Goal: Task Accomplishment & Management: Manage account settings

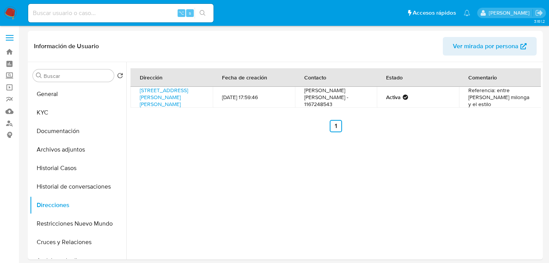
select select "10"
click at [112, 17] on input at bounding box center [120, 13] width 185 height 10
paste input "f94KqyLS9Ob8pPuUztPek1mf"
type input "f94KqyLS9Ob8pPuUztPek1mf"
click at [201, 12] on icon "search-icon" at bounding box center [203, 13] width 6 height 6
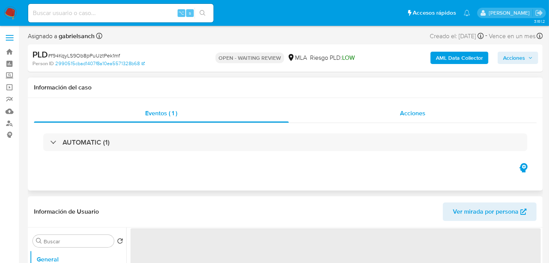
select select "10"
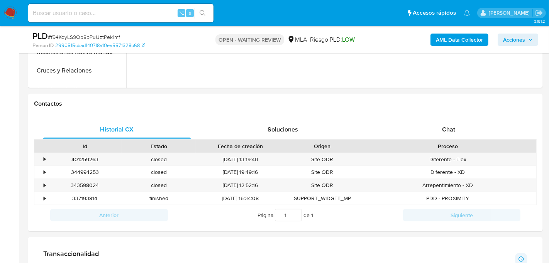
scroll to position [322, 0]
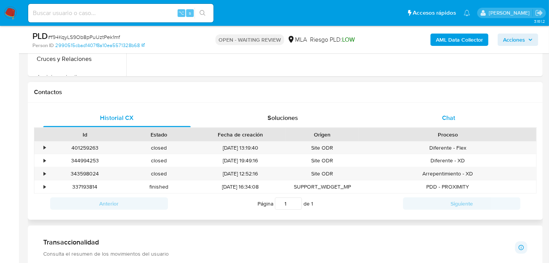
click at [466, 109] on div "Chat" at bounding box center [449, 118] width 148 height 19
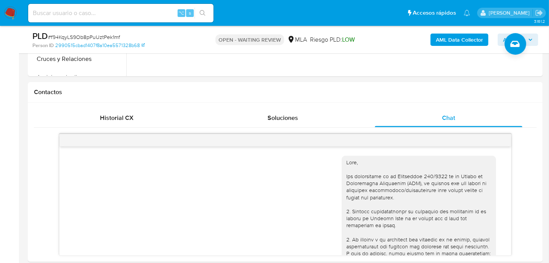
scroll to position [485, 0]
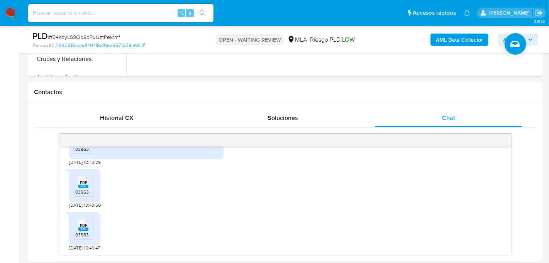
click at [103, 36] on span "# f94KqyLS9Ob8pPuUztPek1mf" at bounding box center [84, 37] width 72 height 8
copy span "f94KqyLS9Ob8pPuUztPek1mf"
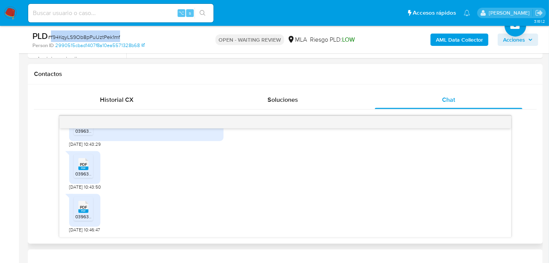
scroll to position [348, 0]
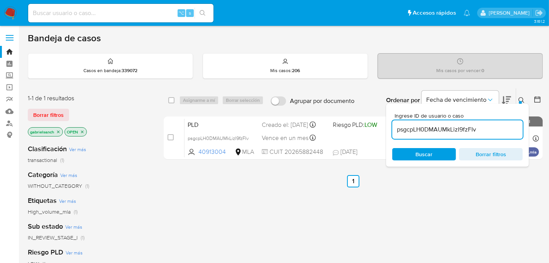
click at [411, 125] on input "psgcpLH0DMAUMkLizI9fzFIv" at bounding box center [457, 130] width 131 height 10
paste input "f94KqyLS9Ob8pPuUztPek1mf"
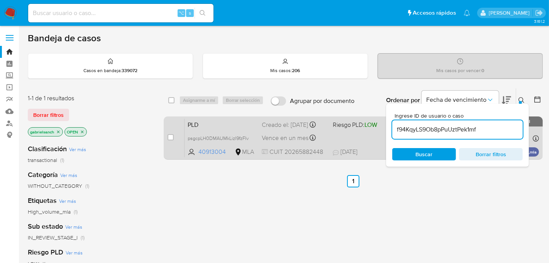
type input "f94KqyLS9Ob8pPuUztPek1mf"
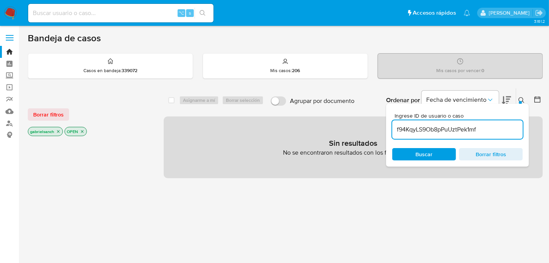
click at [171, 138] on div "Sin resultados No se encontraron resultados con los filtros actuales" at bounding box center [353, 148] width 379 height 62
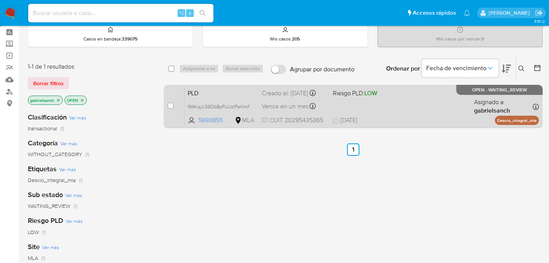
scroll to position [33, 0]
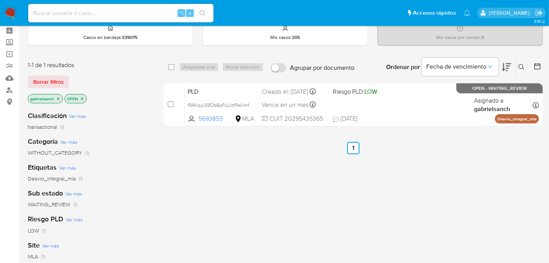
click at [520, 67] on icon at bounding box center [522, 67] width 6 height 6
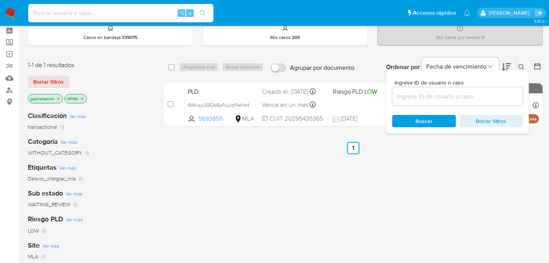
click at [407, 95] on input at bounding box center [457, 97] width 131 height 10
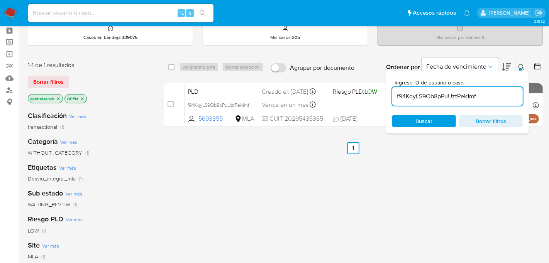
type input "f94KqyLS9Ob8pPuUztPek1mf"
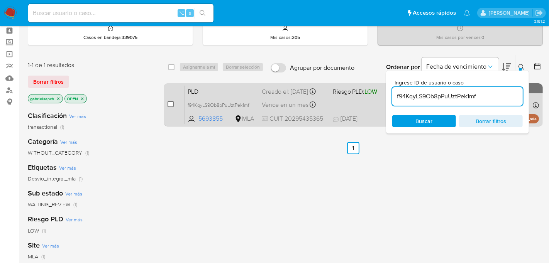
click at [170, 105] on input "checkbox" at bounding box center [171, 104] width 6 height 6
checkbox input "true"
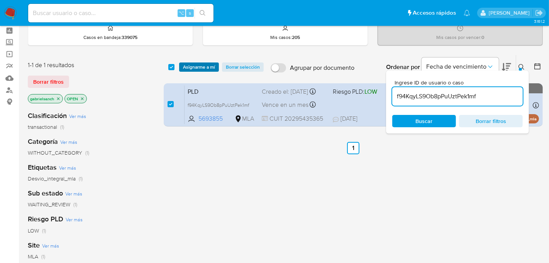
click at [209, 65] on span "Asignarme a mí" at bounding box center [199, 67] width 32 height 8
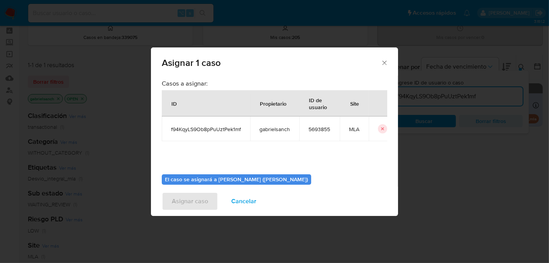
scroll to position [39, 0]
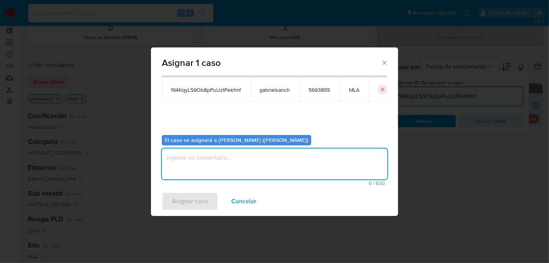
click at [270, 162] on textarea "assign-modal" at bounding box center [275, 164] width 226 height 31
type textarea "Análisis"
click at [197, 203] on span "Asignar caso" at bounding box center [190, 201] width 36 height 17
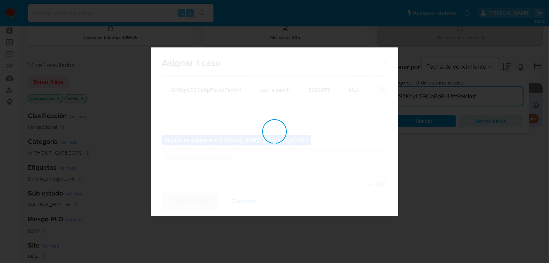
checkbox input "false"
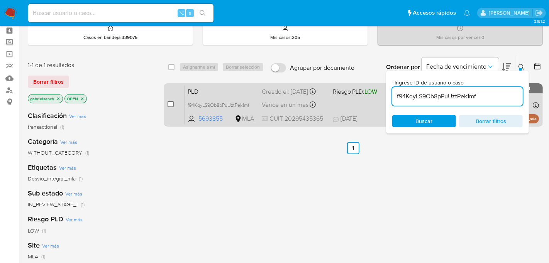
click at [171, 104] on input "checkbox" at bounding box center [171, 104] width 6 height 6
checkbox input "true"
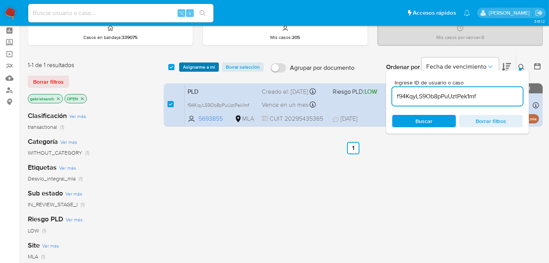
click at [195, 66] on span "Asignarme a mí" at bounding box center [199, 67] width 32 height 8
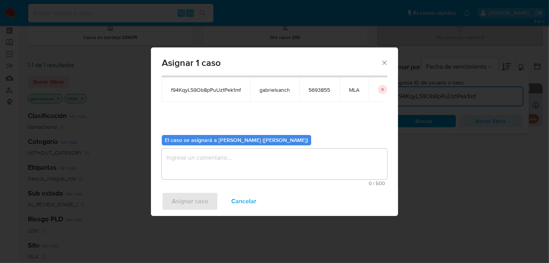
click at [221, 167] on textarea "assign-modal" at bounding box center [275, 164] width 226 height 31
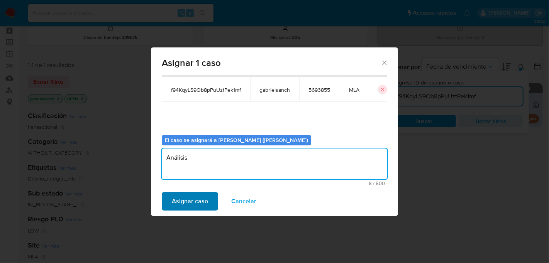
type textarea "Análisis"
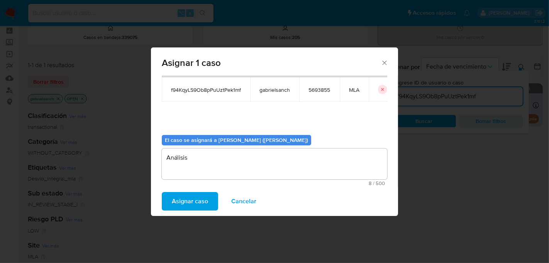
click at [181, 199] on span "Asignar caso" at bounding box center [190, 201] width 36 height 17
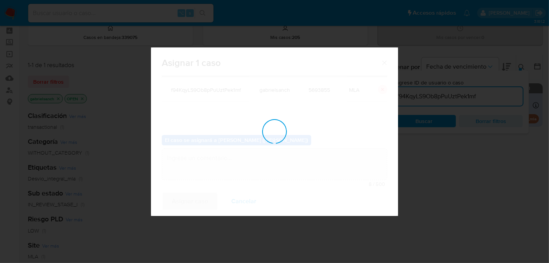
checkbox input "false"
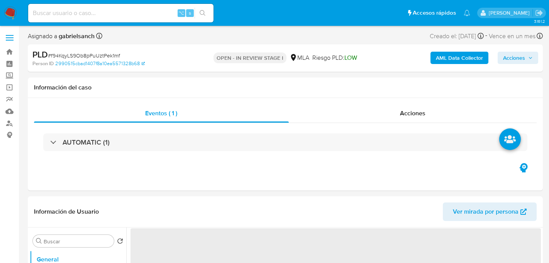
select select "10"
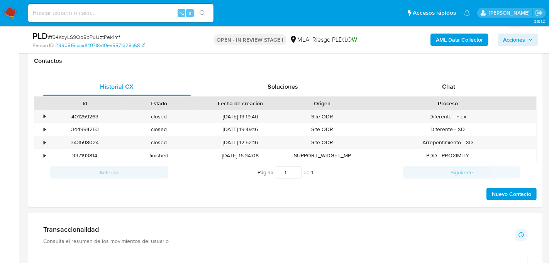
scroll to position [340, 0]
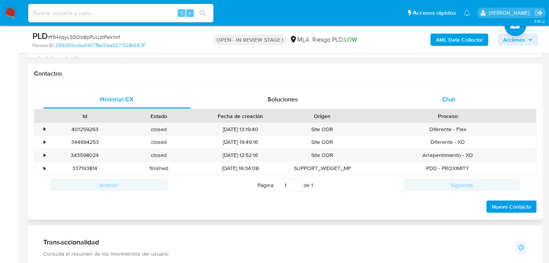
click at [417, 103] on div "Chat" at bounding box center [449, 99] width 148 height 19
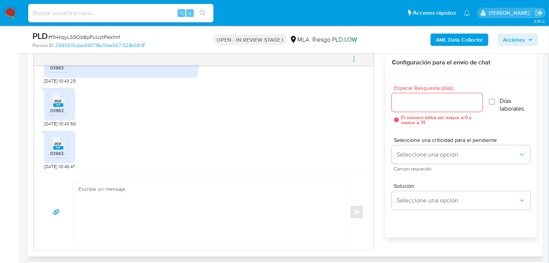
scroll to position [409, 0]
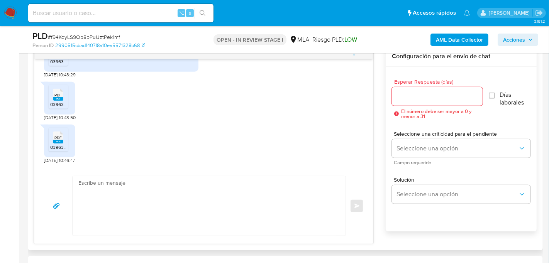
click at [132, 180] on textarea at bounding box center [207, 205] width 258 height 59
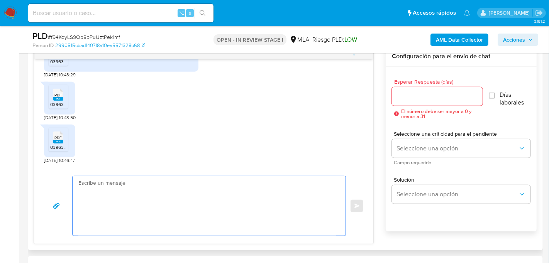
paste textarea "Hola, ¡Muchas gracias por tu respuesta! Confirmamos la recepción de la document…"
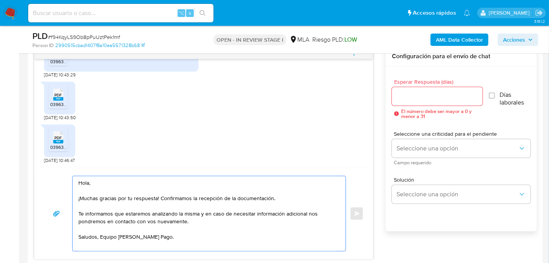
type textarea "Hola, ¡Muchas gracias por tu respuesta! Confirmamos la recepción de la document…"
click at [420, 102] on div at bounding box center [437, 96] width 91 height 19
click at [419, 98] on input "Esperar Respuesta (días)" at bounding box center [437, 97] width 91 height 10
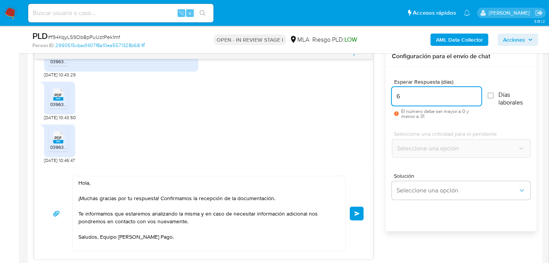
type input "7"
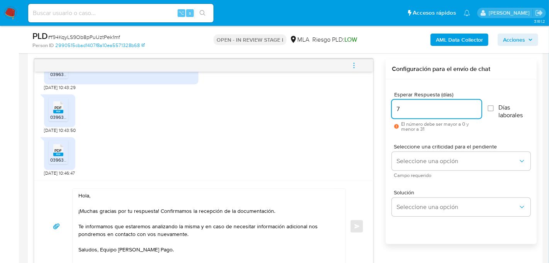
scroll to position [395, 0]
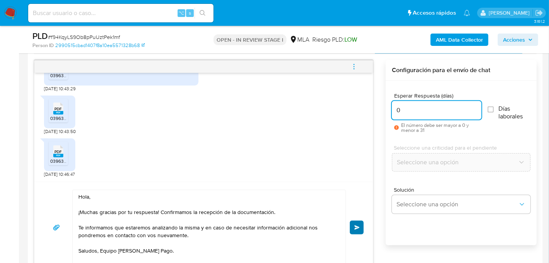
type input "0"
click at [358, 226] on span "Enviar" at bounding box center [356, 228] width 5 height 5
click at [357, 66] on icon "menu-action" at bounding box center [354, 66] width 7 height 7
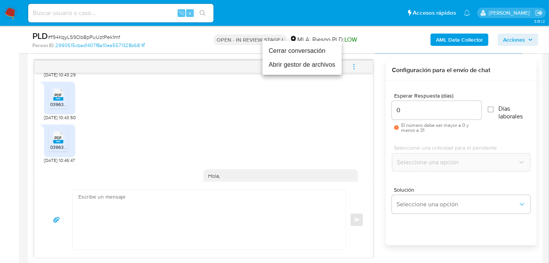
scroll to position [578, 0]
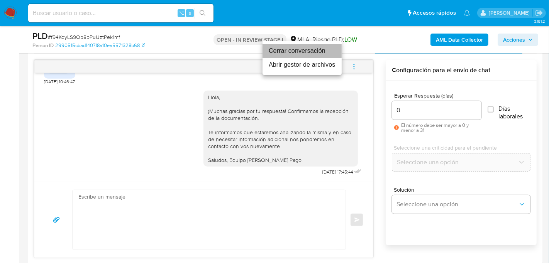
click at [326, 55] on li "Cerrar conversación" at bounding box center [302, 51] width 79 height 14
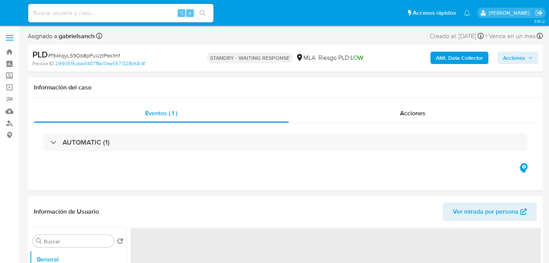
select select "10"
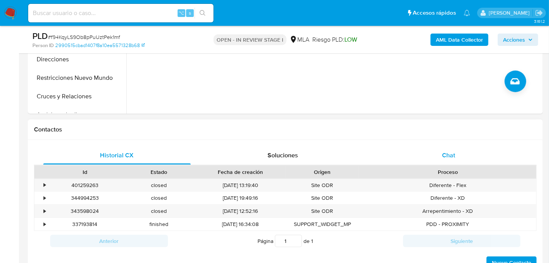
click at [438, 160] on div "Chat" at bounding box center [449, 155] width 148 height 19
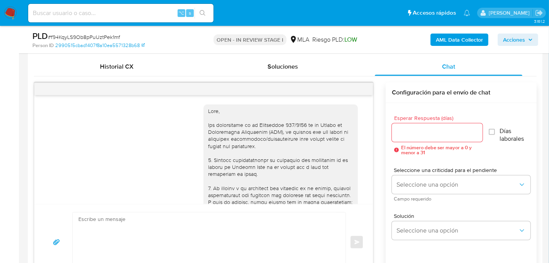
scroll to position [578, 0]
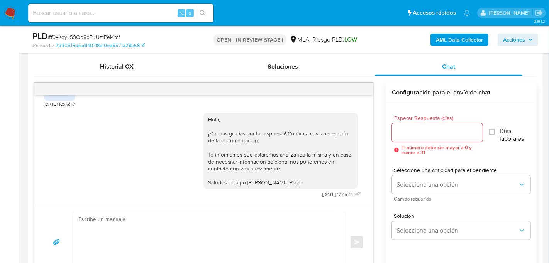
click at [446, 37] on b "AML Data Collector" at bounding box center [459, 40] width 47 height 12
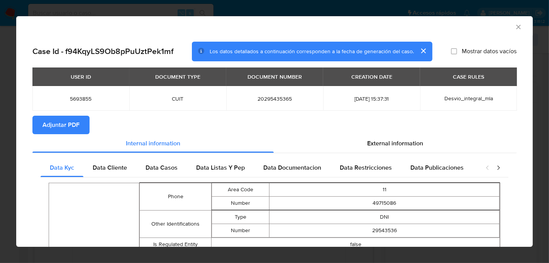
click at [76, 126] on span "Adjuntar PDF" at bounding box center [60, 125] width 37 height 17
click at [517, 27] on icon "Cerrar ventana" at bounding box center [519, 27] width 8 height 8
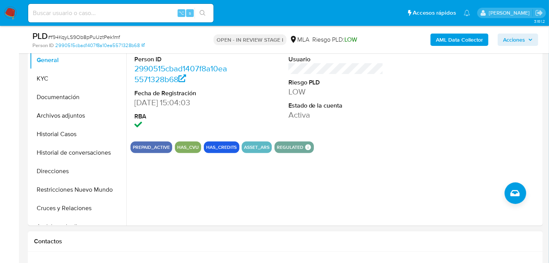
scroll to position [176, 0]
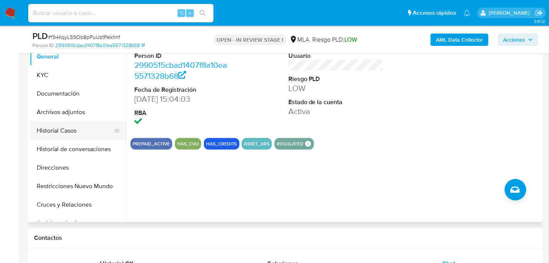
click at [66, 134] on button "Historial Casos" at bounding box center [75, 131] width 90 height 19
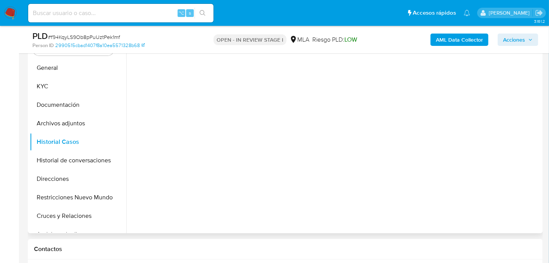
scroll to position [161, 0]
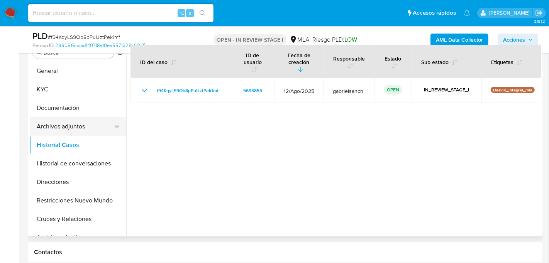
click at [85, 124] on button "Archivos adjuntos" at bounding box center [75, 126] width 90 height 19
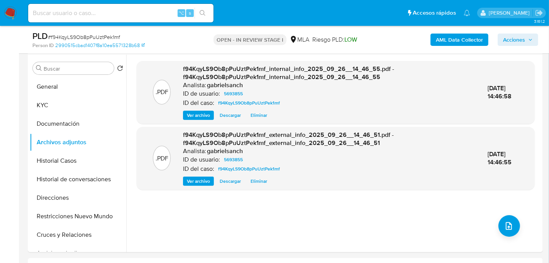
scroll to position [146, 0]
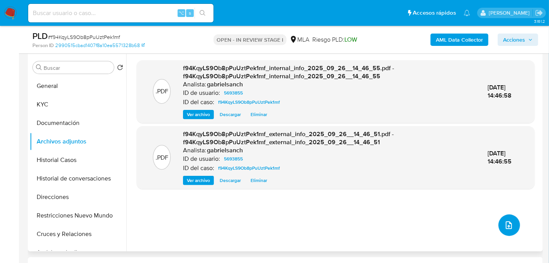
click at [514, 223] on button "upload-file" at bounding box center [510, 226] width 22 height 22
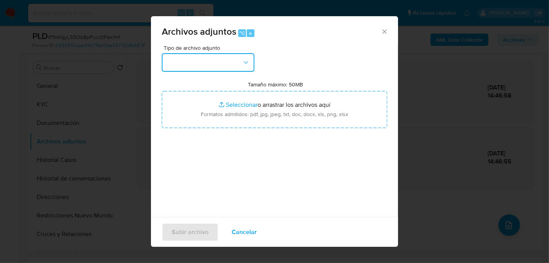
click at [246, 65] on icon "button" at bounding box center [246, 63] width 8 height 8
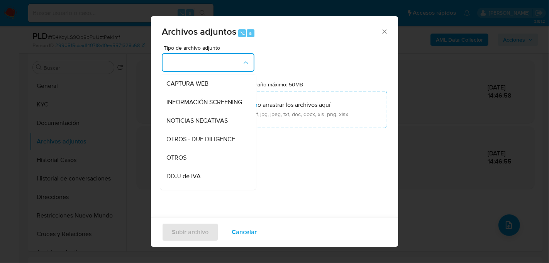
scroll to position [74, 0]
click at [203, 154] on div "OTROS" at bounding box center [205, 157] width 79 height 19
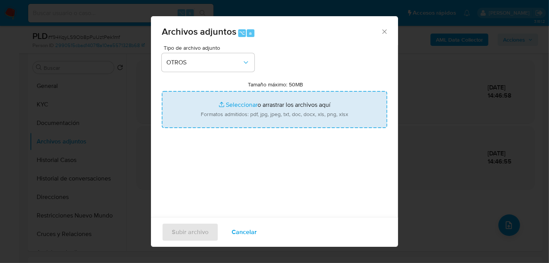
click at [237, 110] on input "Tamaño máximo: 50MB Seleccionar archivos" at bounding box center [275, 109] width 226 height 37
type input "C:\fakepath\Recibo de sueldo.pdf"
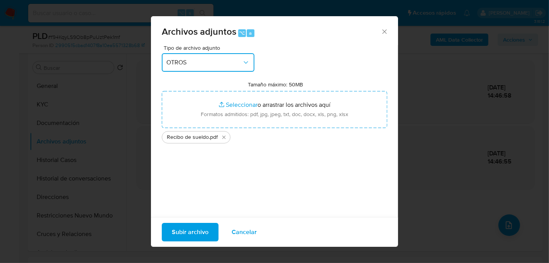
click at [216, 59] on span "OTROS" at bounding box center [204, 63] width 76 height 8
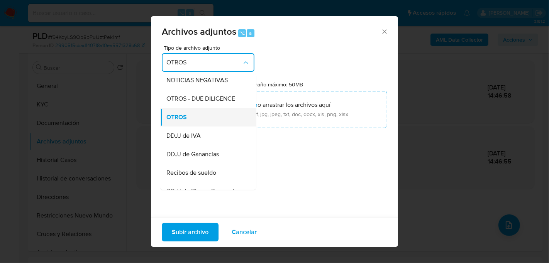
scroll to position [117, 0]
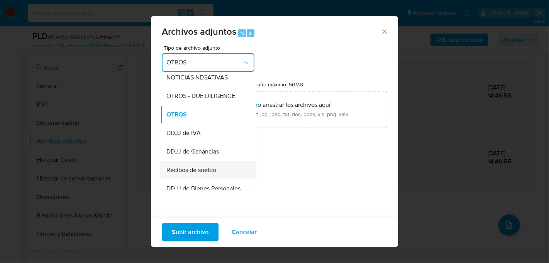
click at [205, 168] on span "Recibos de sueldo" at bounding box center [191, 170] width 50 height 8
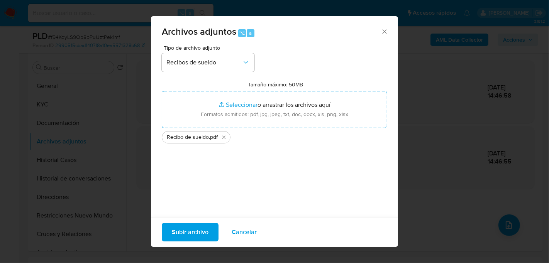
click at [180, 231] on span "Subir archivo" at bounding box center [190, 232] width 37 height 17
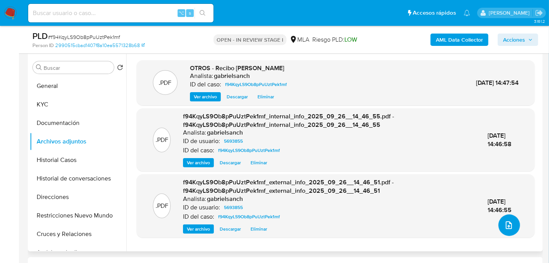
click at [510, 226] on span "upload-file" at bounding box center [508, 225] width 9 height 9
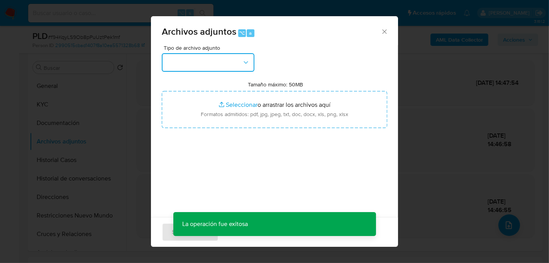
click at [202, 57] on button "button" at bounding box center [208, 62] width 93 height 19
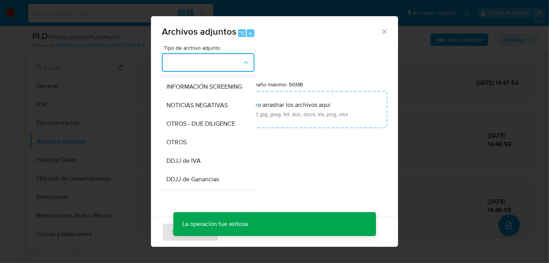
scroll to position [91, 0]
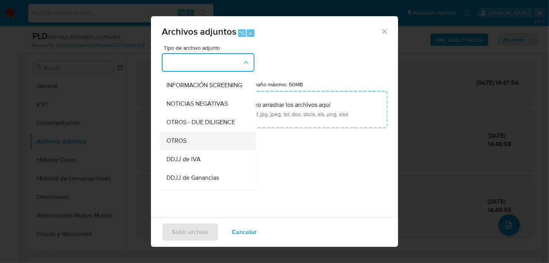
click at [207, 142] on div "OTROS" at bounding box center [205, 140] width 79 height 19
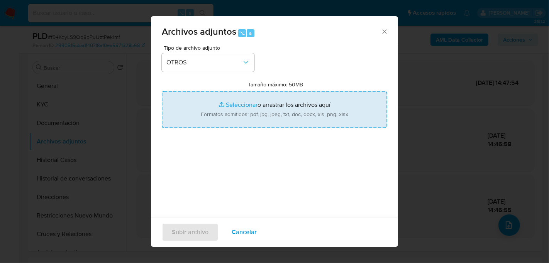
click at [249, 113] on input "Tamaño máximo: 50MB Seleccionar archivos" at bounding box center [275, 109] width 226 height 37
type input "C:\fakepath\Caselog f94KqyLS9Ob8pPuUztPek1mf_2025_08_19_03_08_20.docx"
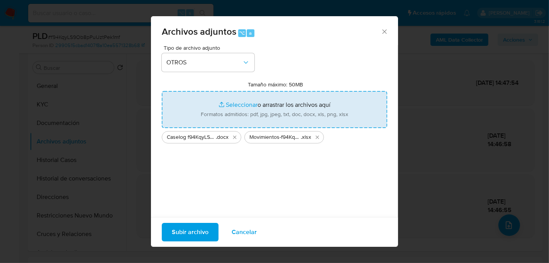
click at [192, 232] on span "Subir archivo" at bounding box center [190, 232] width 37 height 17
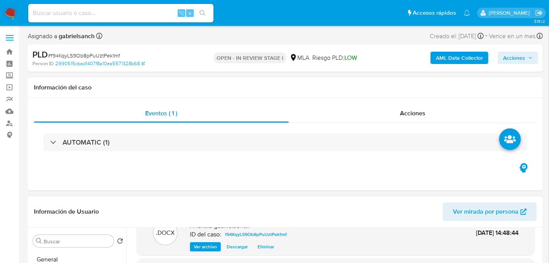
scroll to position [8, 0]
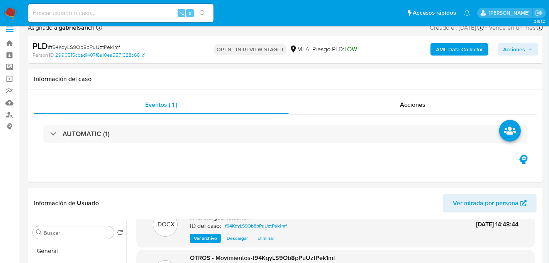
click at [510, 41] on div "AML Data Collector Acciones" at bounding box center [455, 50] width 166 height 18
click at [510, 43] on span "Acciones" at bounding box center [514, 49] width 22 height 12
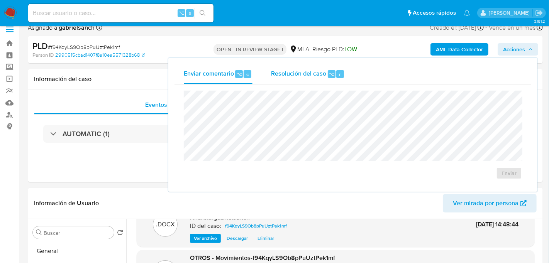
click at [322, 70] on span "Resolución del caso" at bounding box center [298, 74] width 55 height 9
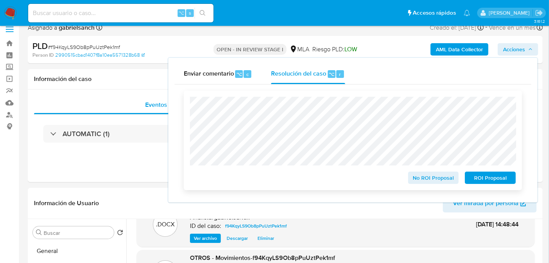
click at [439, 177] on span "No ROI Proposal" at bounding box center [434, 178] width 40 height 11
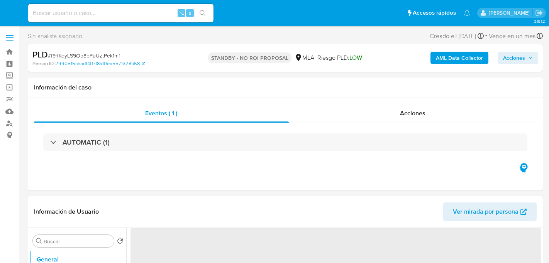
select select "10"
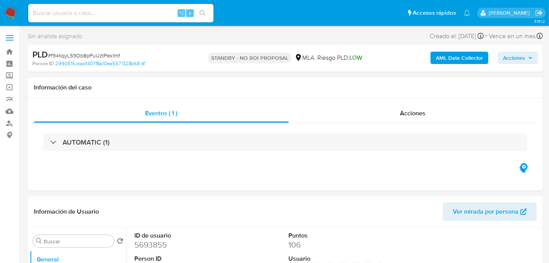
click at [93, 18] on div "⌥ s" at bounding box center [120, 13] width 185 height 19
click at [93, 17] on input at bounding box center [120, 13] width 185 height 10
paste input "fqBwxqL7LgOdL1wh5hfHDFeG"
type input "fqBwxqL7LgOdL1wh5hfHDFeG"
click at [204, 14] on icon "search-icon" at bounding box center [203, 13] width 6 height 6
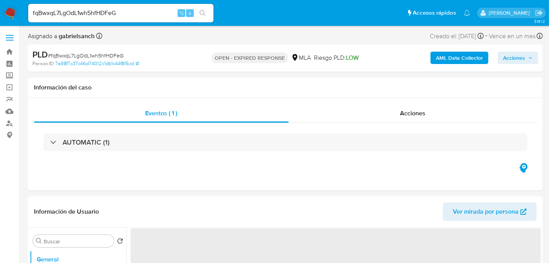
select select "10"
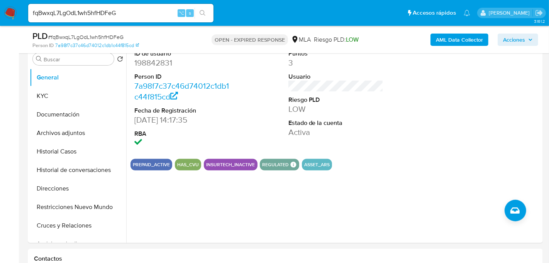
scroll to position [149, 0]
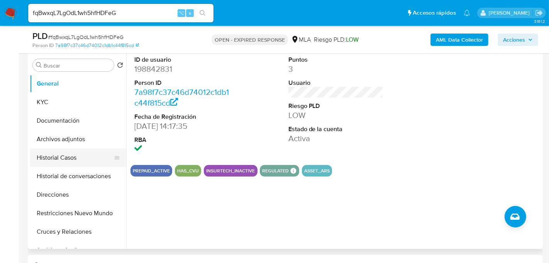
click at [76, 152] on button "Historial Casos" at bounding box center [75, 158] width 90 height 19
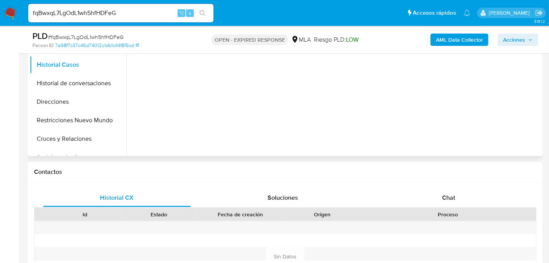
scroll to position [252, 0]
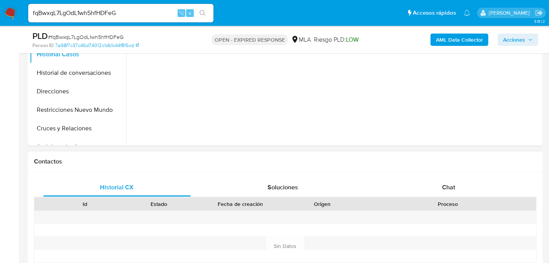
click at [445, 176] on div "Historial CX Soluciones Chat Id Estado Fecha de creación Origen Proceso Anterio…" at bounding box center [285, 237] width 515 height 131
click at [445, 185] on span "Chat" at bounding box center [448, 187] width 13 height 9
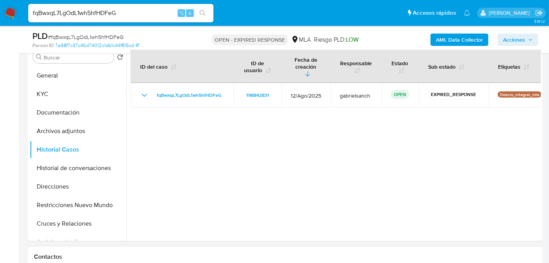
scroll to position [160, 0]
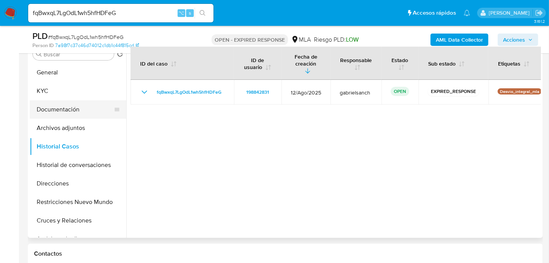
click at [54, 111] on button "Documentación" at bounding box center [75, 109] width 90 height 19
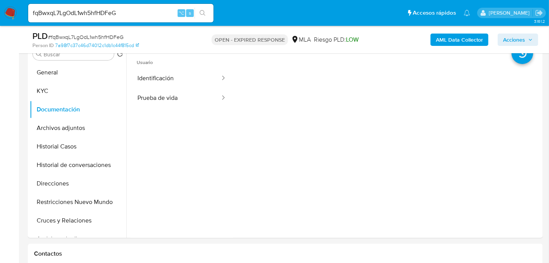
click at [86, 8] on input "fqBwxqL7LgOdL1wh5hfHDFeG" at bounding box center [120, 13] width 185 height 10
paste input "e3q1aA05XOWvVqwb9LMaKxjW"
type input "e3q1aA05XOWvVqwb9LMaKxjW"
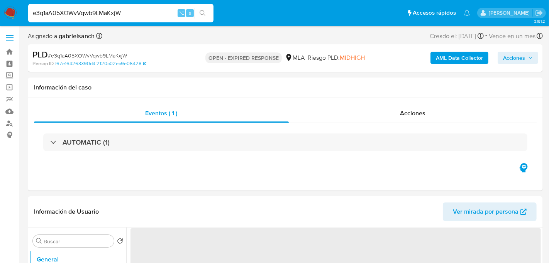
select select "10"
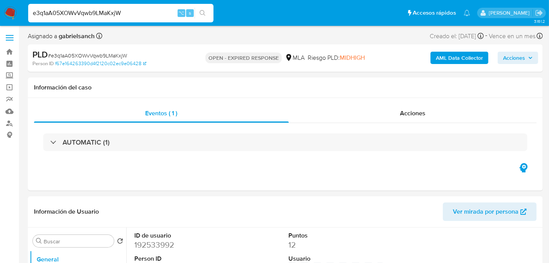
click at [101, 12] on input "e3q1aA05XOWvVqwb9LMaKxjW" at bounding box center [120, 13] width 185 height 10
paste input "1zks9NnjVJsf4so3xQqAmz1y"
type input "1zks9NnjVJsf4so3xQqAmz1y"
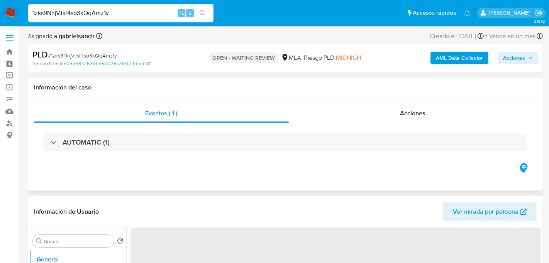
select select "10"
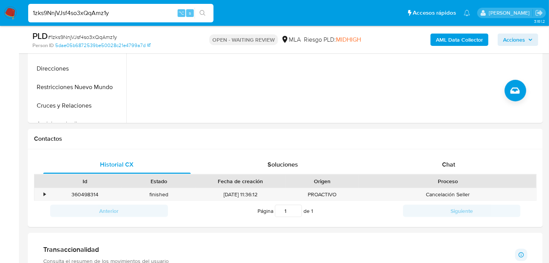
scroll to position [288, 0]
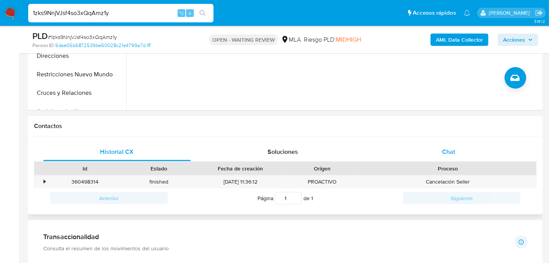
click at [447, 149] on span "Chat" at bounding box center [448, 152] width 13 height 9
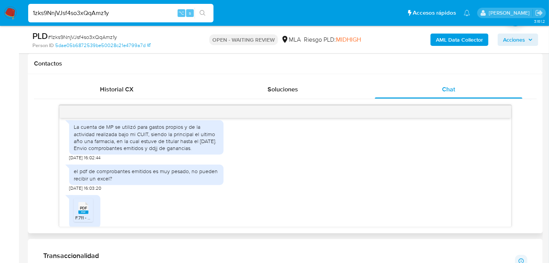
scroll to position [426, 0]
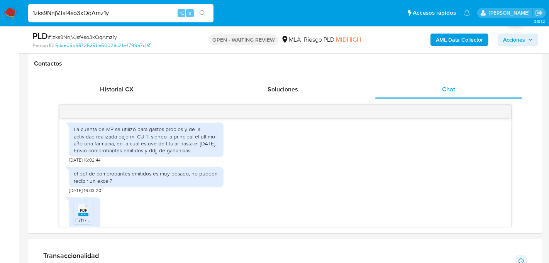
click at [97, 10] on input "1zks9NnjVJsf4so3xQqAmz1y" at bounding box center [120, 13] width 185 height 10
paste input "p3gDuwisbqOM9cZ3t8n0Itd"
type input "p3gDuwisbqOM9cZ3t8n0Itdy"
click at [204, 12] on icon "search-icon" at bounding box center [203, 13] width 6 height 6
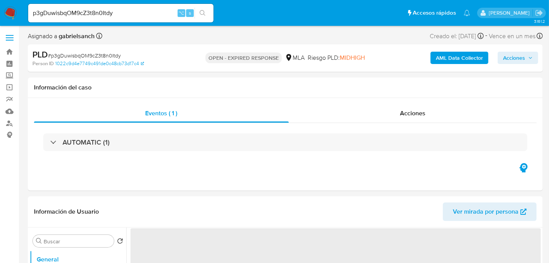
select select "10"
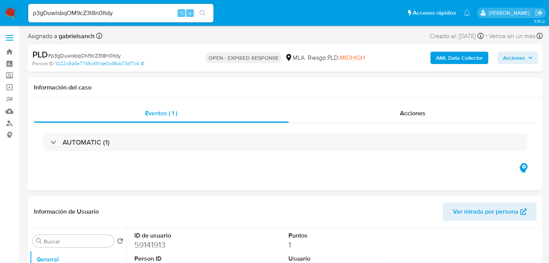
click at [102, 16] on input "p3gDuwisbqOM9cZ3t8n0Itdy" at bounding box center [120, 13] width 185 height 10
paste input "z4rlQPwvrPBQicSfsMPhU3hs"
type input "z4rlQPwvrPBQicSfsMPhU3hs"
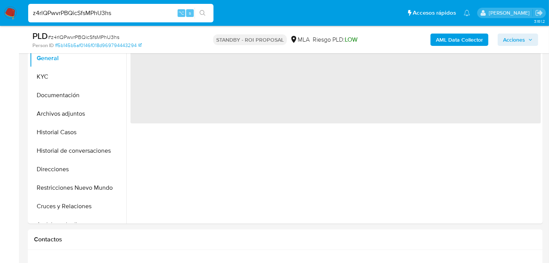
select select "10"
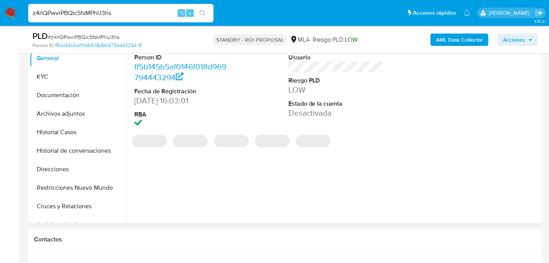
scroll to position [172, 0]
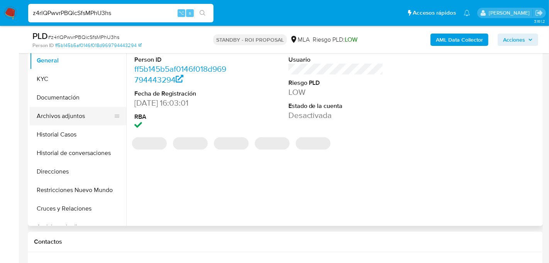
click at [69, 116] on button "Archivos adjuntos" at bounding box center [75, 116] width 90 height 19
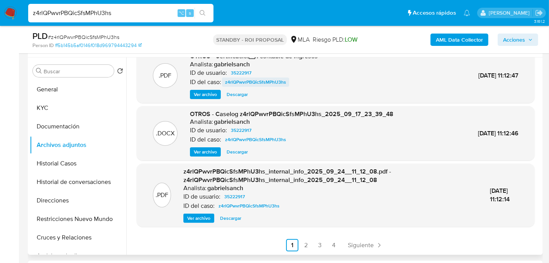
scroll to position [0, 0]
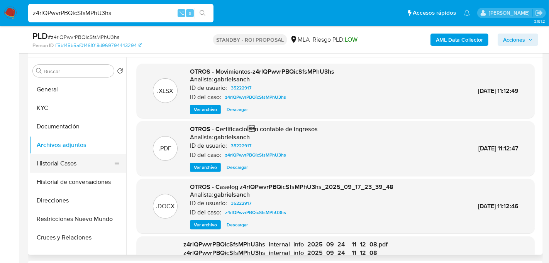
click at [63, 159] on button "Historial Casos" at bounding box center [75, 163] width 90 height 19
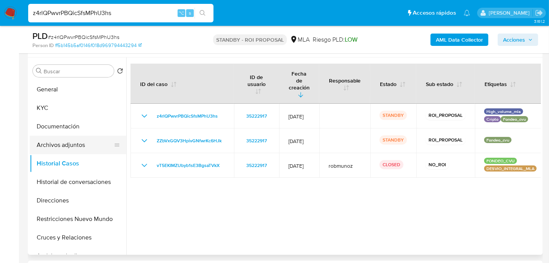
click at [48, 147] on button "Archivos adjuntos" at bounding box center [75, 145] width 90 height 19
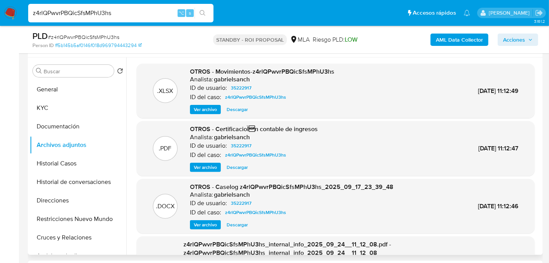
click at [216, 226] on span "Ver archivo" at bounding box center [205, 225] width 23 height 8
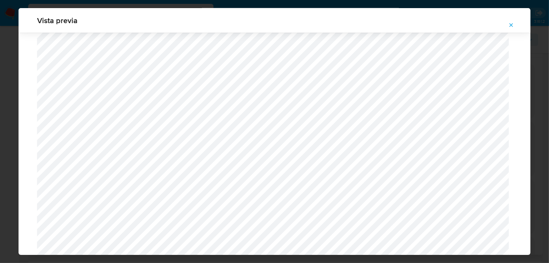
scroll to position [322, 0]
click at [513, 23] on icon "Attachment preview" at bounding box center [511, 25] width 6 height 6
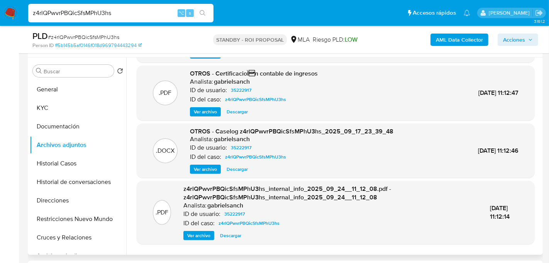
scroll to position [73, 0]
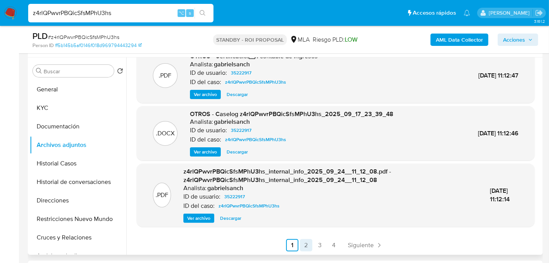
click at [302, 245] on link "2" at bounding box center [306, 245] width 12 height 12
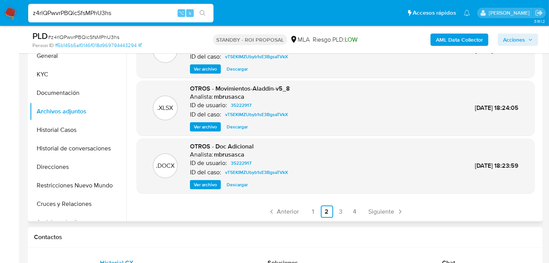
scroll to position [186, 0]
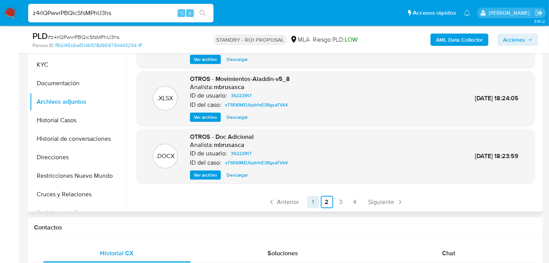
click at [307, 203] on link "1" at bounding box center [313, 202] width 12 height 12
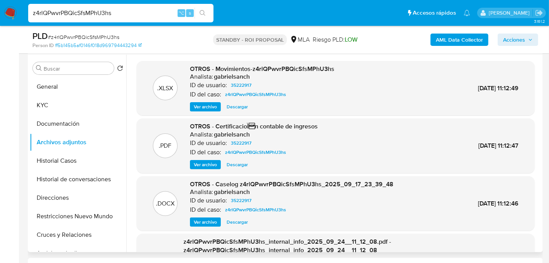
scroll to position [151, 0]
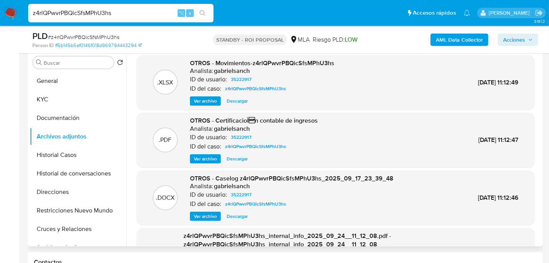
click at [212, 218] on span "Ver archivo" at bounding box center [205, 217] width 23 height 8
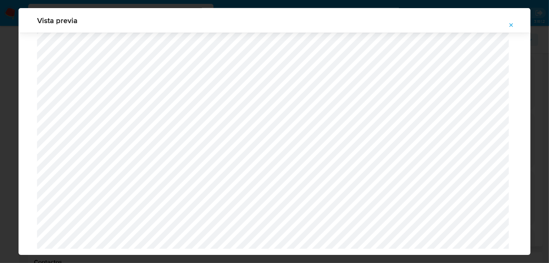
scroll to position [846, 0]
click at [510, 27] on icon "Attachment preview" at bounding box center [511, 25] width 6 height 6
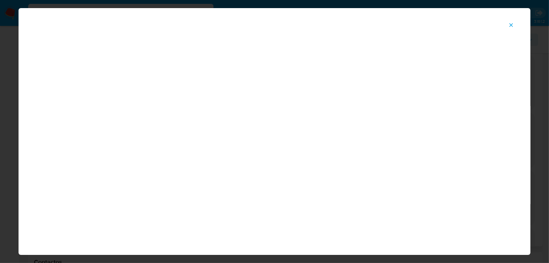
scroll to position [40, 0]
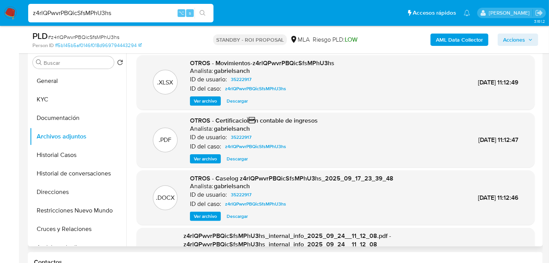
click at [89, 16] on input "z4rlQPwvrPBQicSfsMPhU3hs" at bounding box center [120, 13] width 185 height 10
paste input "noDkGnRIVt4PkWASo2TlHTRM"
type input "noDkGnRIVt4PkWASo2TlHTRM"
click at [208, 11] on button "search-icon" at bounding box center [203, 13] width 16 height 11
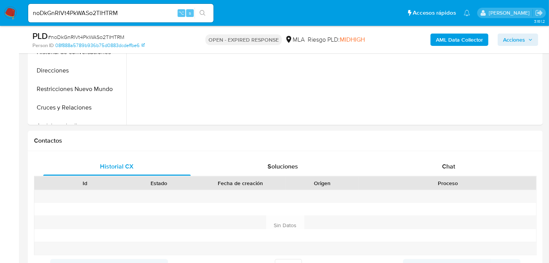
scroll to position [275, 0]
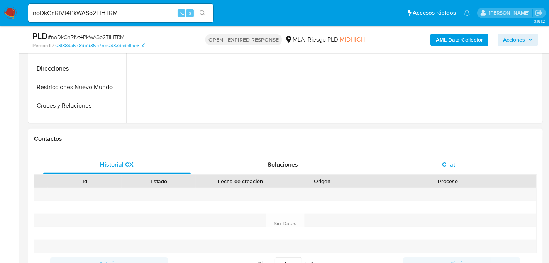
select select "10"
click at [442, 162] on span "Chat" at bounding box center [448, 164] width 13 height 9
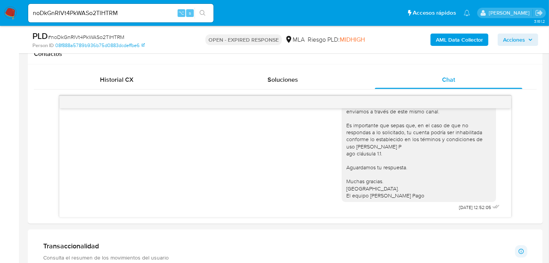
scroll to position [360, 0]
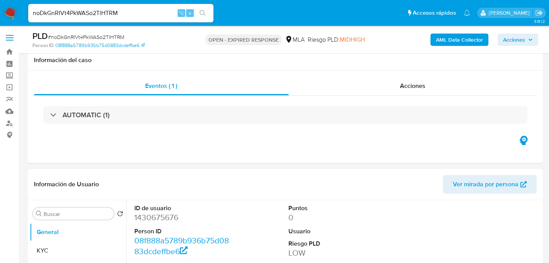
select select "10"
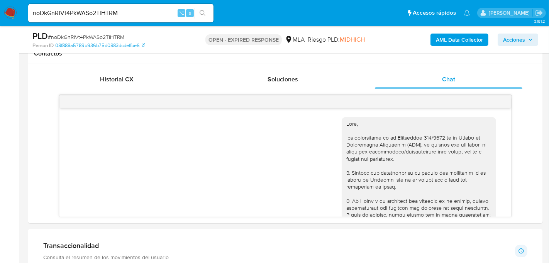
scroll to position [499, 0]
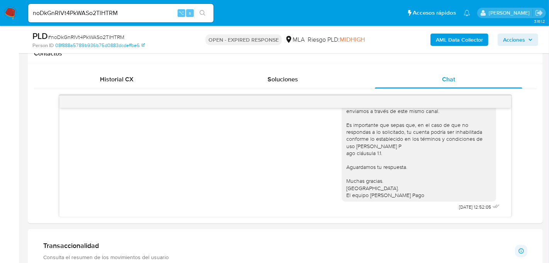
click at [114, 13] on input "noDkGnRIVt4PkWASo2TlHTRM" at bounding box center [120, 13] width 185 height 10
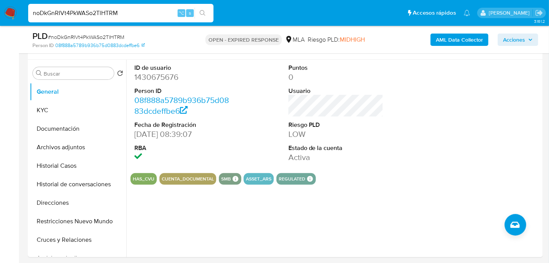
scroll to position [152, 0]
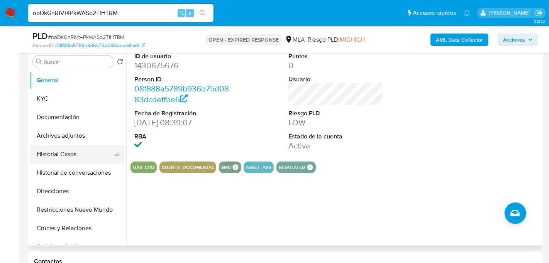
click at [63, 152] on button "Historial Casos" at bounding box center [75, 154] width 90 height 19
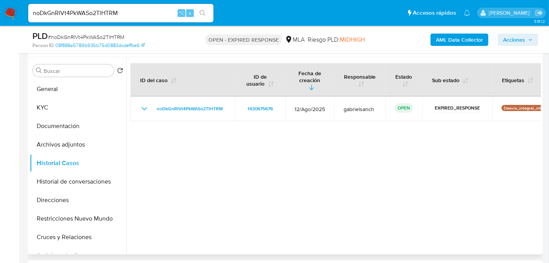
scroll to position [144, 0]
click at [89, 15] on input "noDkGnRIVt4PkWASo2TlHTRM" at bounding box center [120, 13] width 185 height 10
paste input "z4rlQPwvrPBQicSfsMPhU3hs"
type input "z4rlQPwvrPBQicSfsMPhU3hs"
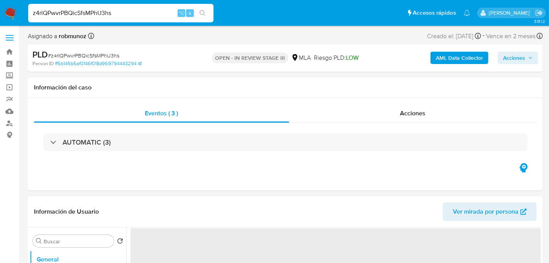
select select "10"
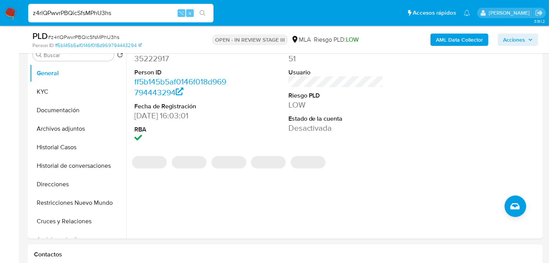
scroll to position [156, 0]
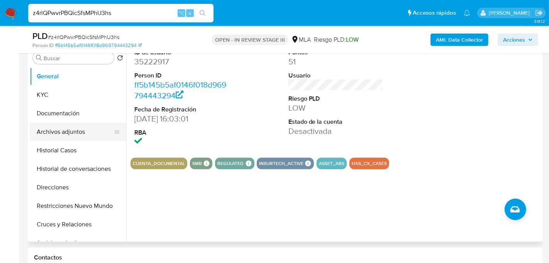
click at [78, 129] on button "Archivos adjuntos" at bounding box center [75, 132] width 90 height 19
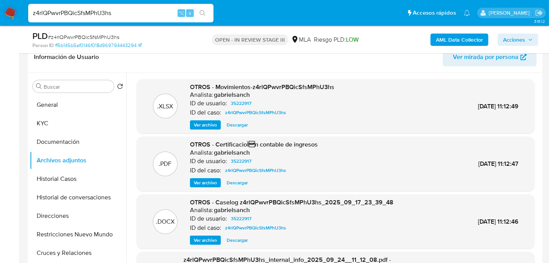
scroll to position [126, 0]
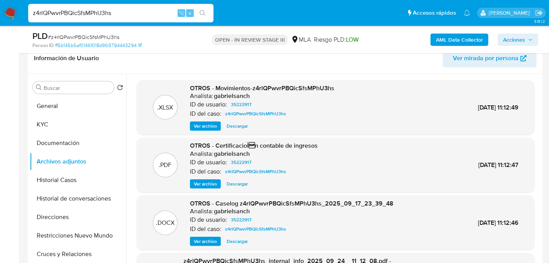
click at [210, 238] on span "Ver archivo" at bounding box center [205, 242] width 23 height 8
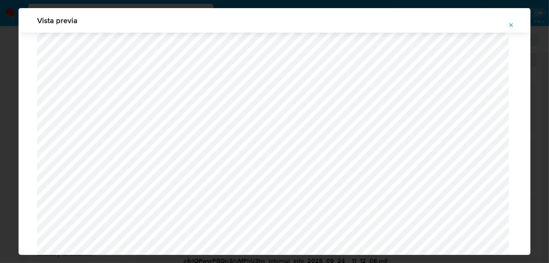
scroll to position [287, 0]
click at [118, 8] on div "Vista previa" at bounding box center [275, 20] width 512 height 25
click at [112, 7] on div "Vista previa" at bounding box center [274, 131] width 549 height 263
click at [107, 7] on div "Vista previa" at bounding box center [274, 131] width 549 height 263
click at [514, 20] on span "Attachment preview" at bounding box center [511, 25] width 6 height 11
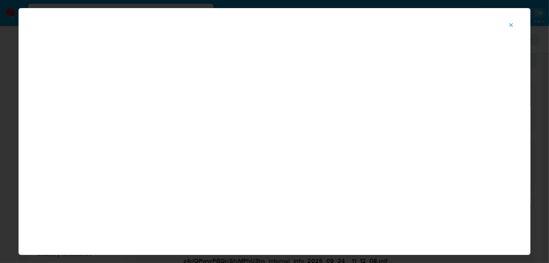
scroll to position [40, 0]
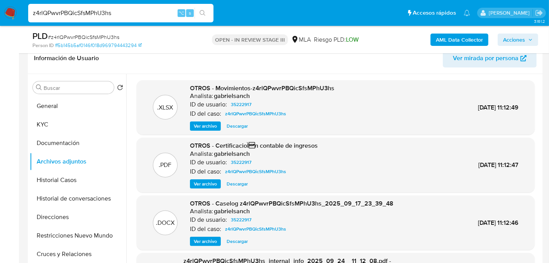
click at [64, 17] on input "z4rlQPwvrPBQicSfsMPhU3hs" at bounding box center [120, 13] width 185 height 10
paste input "noDkGnRIVt4PkWASo2TlHTRM"
type input "noDkGnRIVt4PkWASo2TlHTRM"
click at [205, 12] on icon "search-icon" at bounding box center [203, 13] width 6 height 6
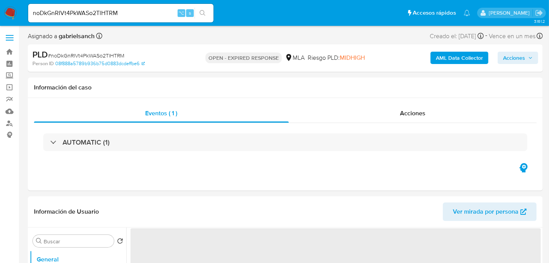
select select "10"
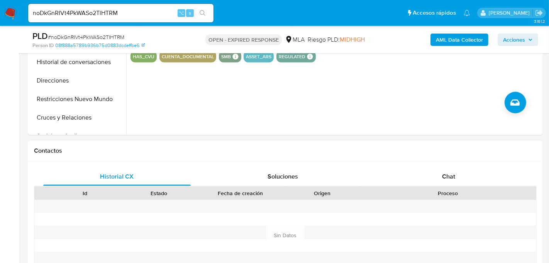
scroll to position [280, 0]
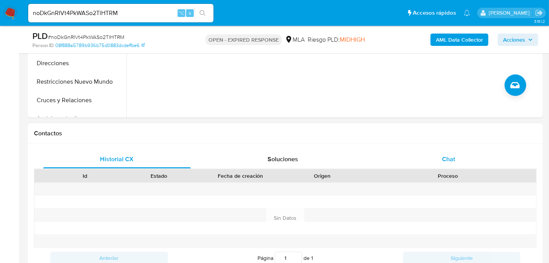
click at [450, 157] on span "Chat" at bounding box center [448, 159] width 13 height 9
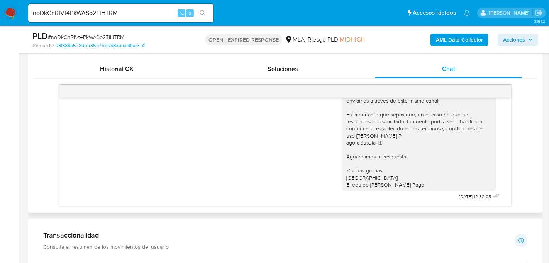
scroll to position [373, 0]
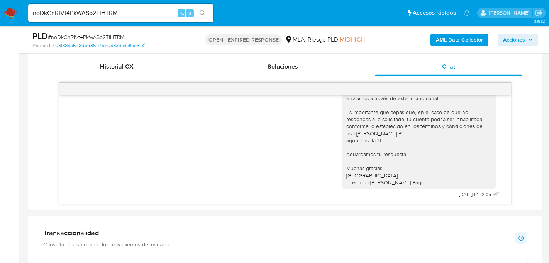
click at [80, 15] on input "noDkGnRIVt4PkWASo2TlHTRM" at bounding box center [120, 13] width 185 height 10
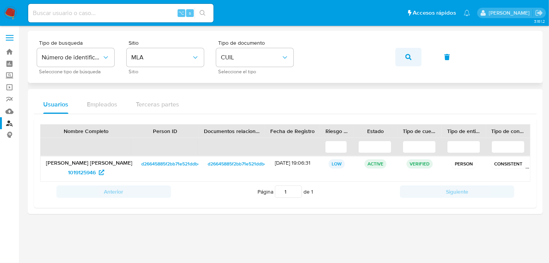
click at [407, 55] on icon "button" at bounding box center [408, 57] width 6 height 6
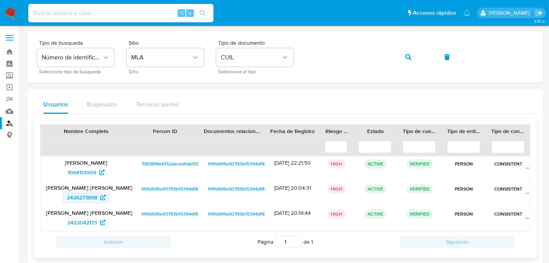
click at [84, 196] on span "2426273898" at bounding box center [82, 198] width 31 height 12
click at [412, 61] on button "button" at bounding box center [408, 57] width 26 height 19
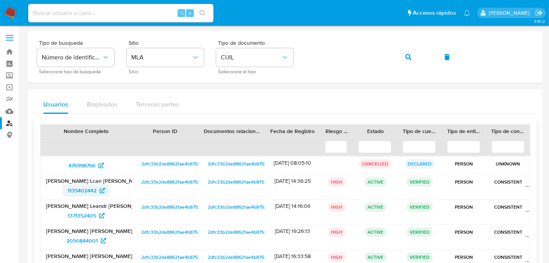
click at [97, 191] on span "1135402442" at bounding box center [86, 191] width 37 height 12
click at [402, 57] on button "button" at bounding box center [408, 57] width 26 height 19
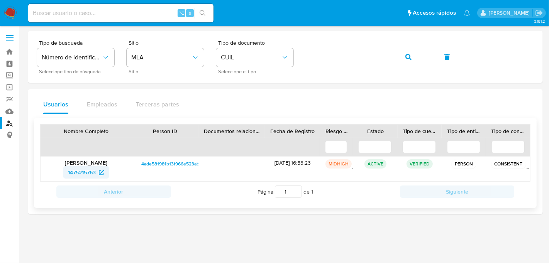
click at [90, 172] on span "1475215763" at bounding box center [82, 172] width 28 height 12
click at [419, 57] on button "button" at bounding box center [408, 57] width 26 height 19
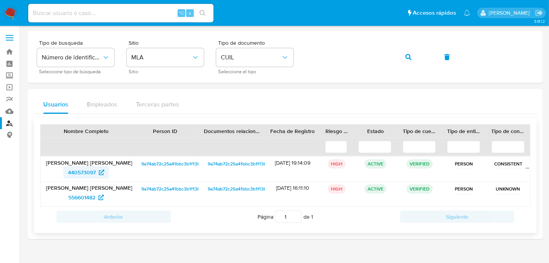
click at [96, 174] on span "440573097" at bounding box center [86, 172] width 36 height 12
click at [400, 56] on button "button" at bounding box center [408, 57] width 26 height 19
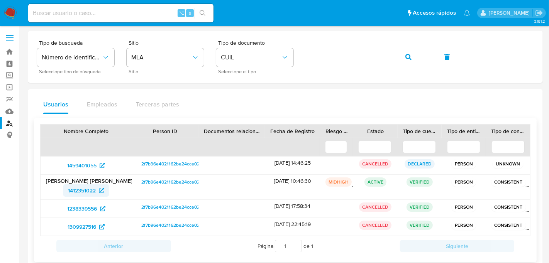
click at [85, 195] on span "1412351022" at bounding box center [82, 191] width 28 height 12
click at [408, 55] on icon "button" at bounding box center [408, 57] width 6 height 6
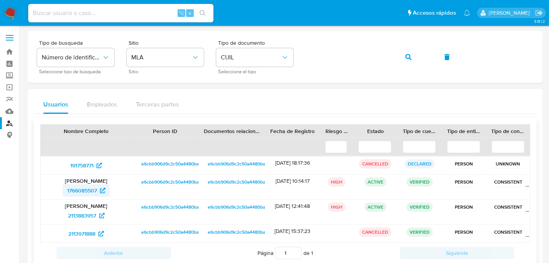
click at [92, 191] on span "1766085507" at bounding box center [82, 191] width 30 height 12
click at [407, 58] on icon "button" at bounding box center [408, 57] width 6 height 6
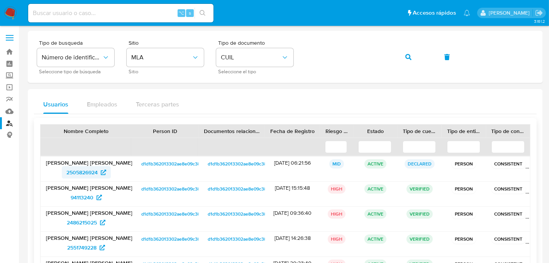
click at [90, 174] on span "2505826924" at bounding box center [81, 172] width 31 height 12
click at [407, 59] on icon "button" at bounding box center [408, 57] width 6 height 6
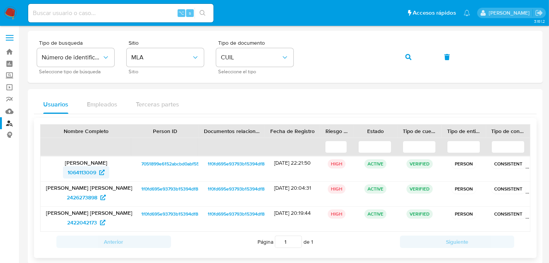
click at [83, 173] on span "1064113009" at bounding box center [82, 172] width 29 height 12
drag, startPoint x: 431, startPoint y: 59, endPoint x: 415, endPoint y: 59, distance: 15.8
click at [425, 59] on div "Tipo de busqueda Número de identificación Seleccione tipo de búsqueda Sitio MLA…" at bounding box center [285, 57] width 497 height 34
click at [415, 59] on button "button" at bounding box center [408, 57] width 26 height 19
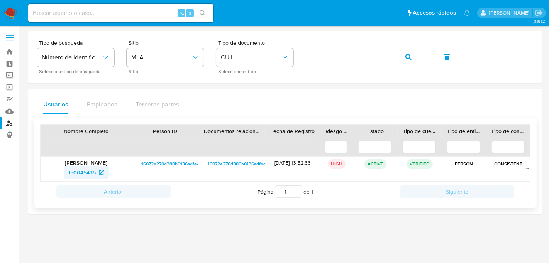
click at [84, 174] on span "150045435" at bounding box center [81, 172] width 27 height 12
click at [410, 61] on span "button" at bounding box center [408, 57] width 6 height 17
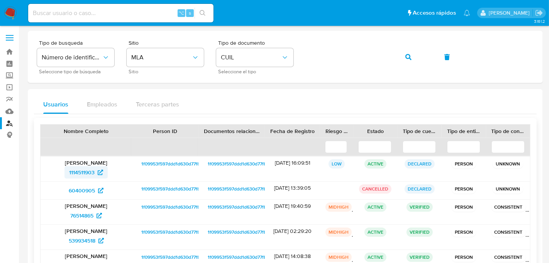
click at [92, 175] on span "1114511903" at bounding box center [81, 172] width 25 height 12
click at [408, 56] on icon "button" at bounding box center [408, 57] width 6 height 6
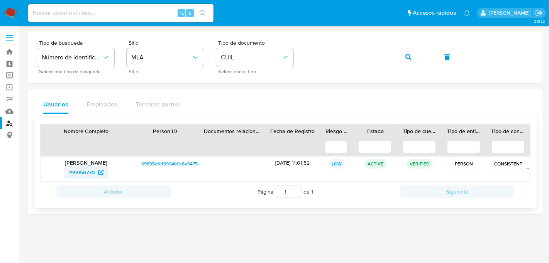
click at [82, 175] on span "195956770" at bounding box center [82, 172] width 26 height 12
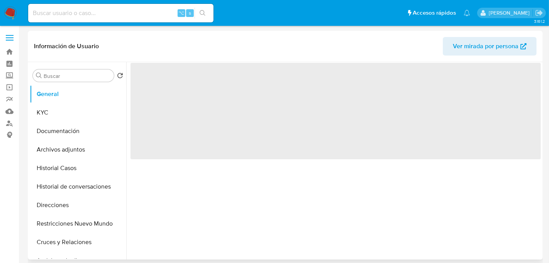
select select "10"
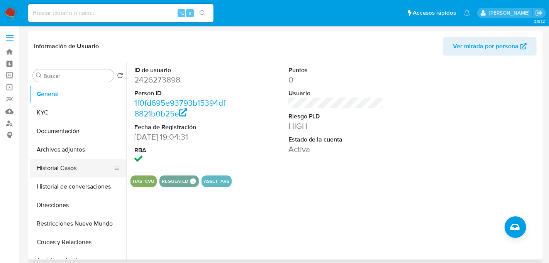
click at [53, 172] on button "Historial Casos" at bounding box center [75, 168] width 90 height 19
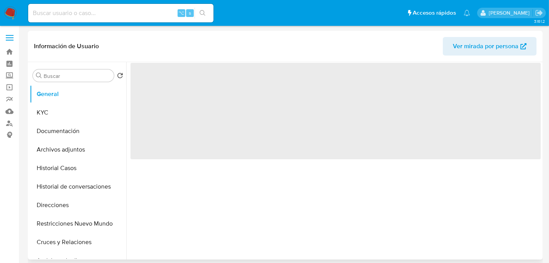
select select "10"
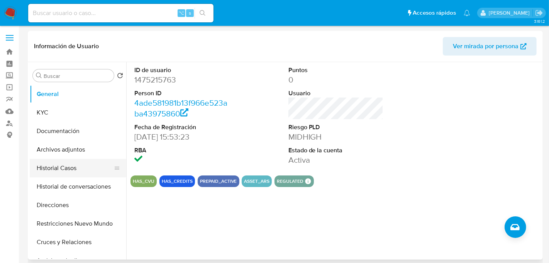
click at [47, 173] on button "Historial Casos" at bounding box center [75, 168] width 90 height 19
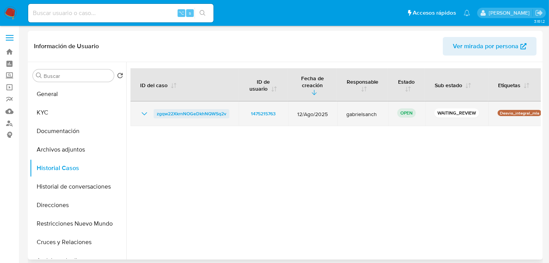
click at [186, 110] on span "zgqw22XkrnNOGeDkhNQWSq2v" at bounding box center [192, 113] width 70 height 9
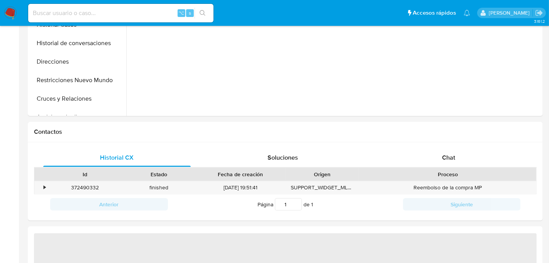
select select "10"
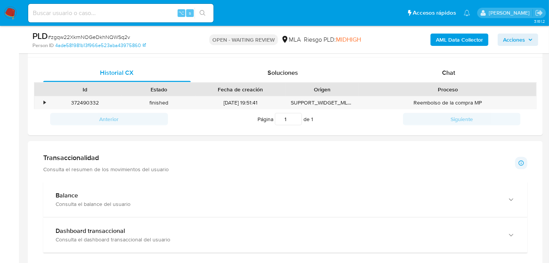
scroll to position [367, 0]
click at [453, 63] on div "Chat" at bounding box center [449, 72] width 148 height 19
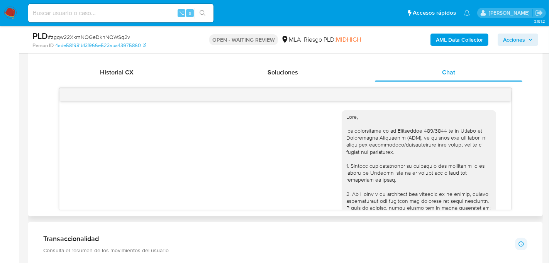
scroll to position [892, 0]
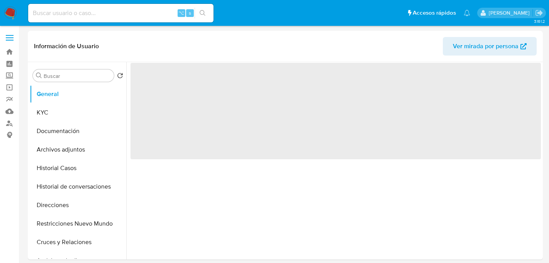
select select "10"
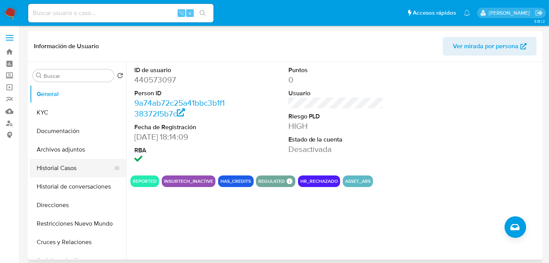
click at [78, 167] on button "Historial Casos" at bounding box center [75, 168] width 90 height 19
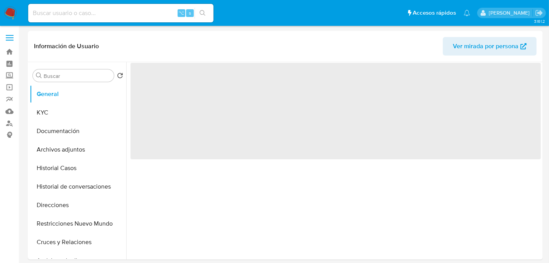
select select "10"
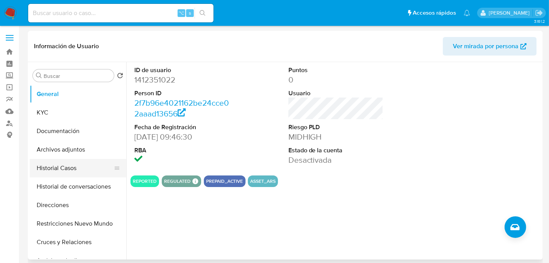
click at [71, 175] on button "Historial Casos" at bounding box center [75, 168] width 90 height 19
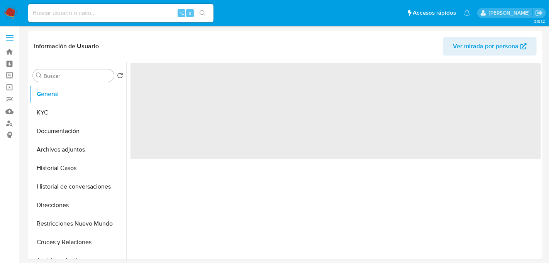
select select "10"
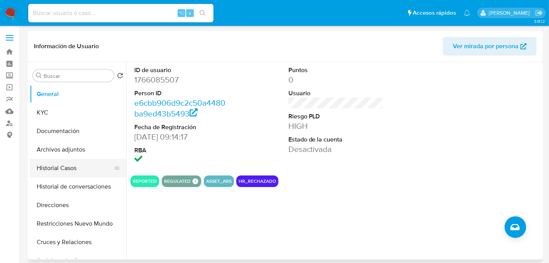
click at [71, 168] on button "Historial Casos" at bounding box center [75, 168] width 90 height 19
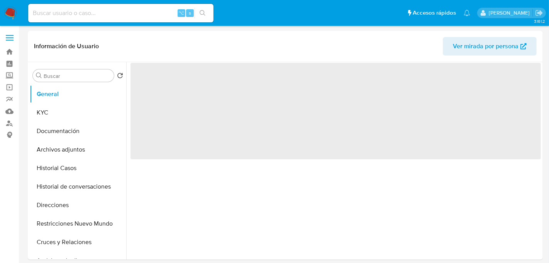
select select "10"
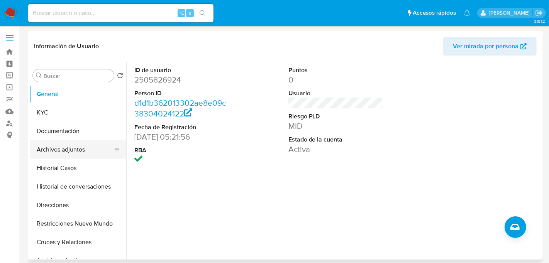
click at [62, 158] on button "Archivos adjuntos" at bounding box center [75, 150] width 90 height 19
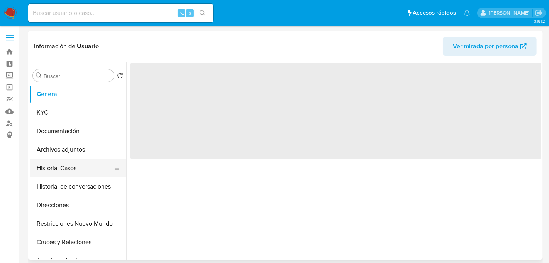
click at [72, 166] on button "Historial Casos" at bounding box center [75, 168] width 90 height 19
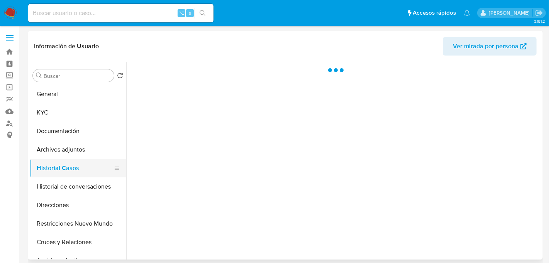
select select "10"
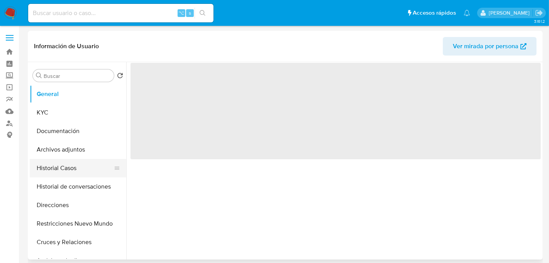
click at [57, 169] on button "Historial Casos" at bounding box center [75, 168] width 90 height 19
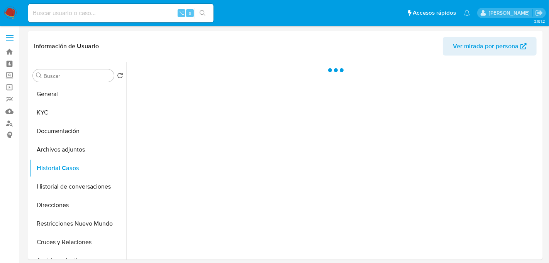
select select "10"
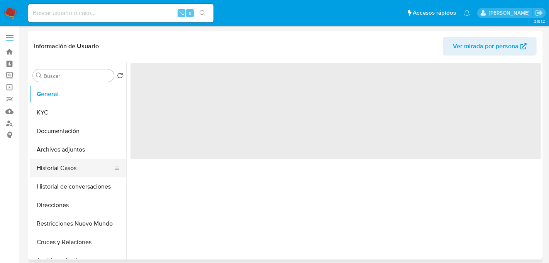
click at [42, 173] on button "Historial Casos" at bounding box center [75, 168] width 90 height 19
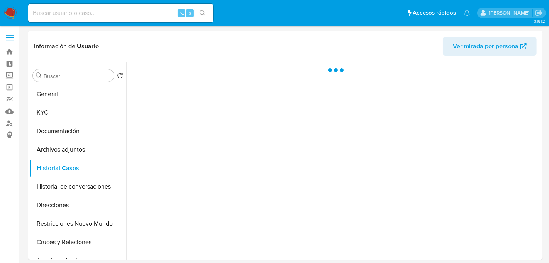
select select "10"
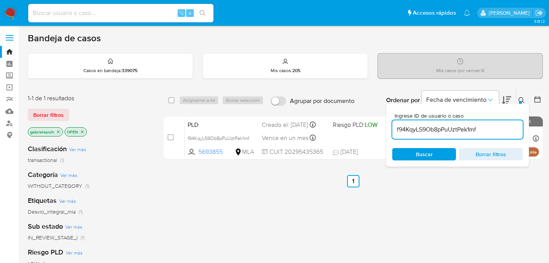
scroll to position [33, 0]
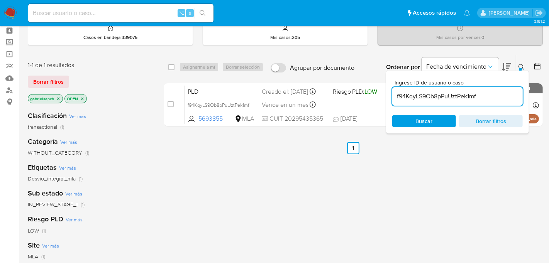
click at [431, 96] on input "f94KqyLS9Ob8pPuUztPek1mf" at bounding box center [457, 97] width 131 height 10
paste input "noDkGnRIVt4PkWASo2TlHTRM"
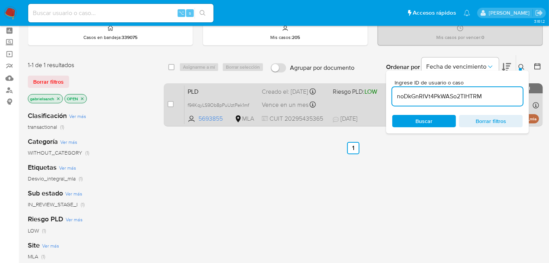
type input "noDkGnRIVt4PkWASo2TlHTRM"
click at [170, 103] on input "checkbox" at bounding box center [171, 104] width 6 height 6
checkbox input "true"
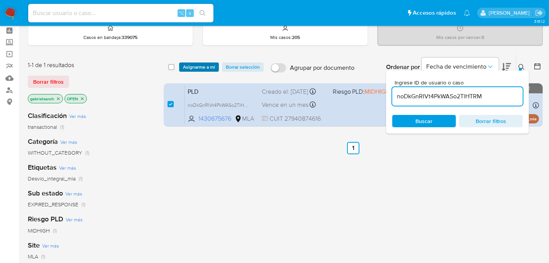
click at [187, 65] on span "Asignarme a mí" at bounding box center [199, 67] width 32 height 8
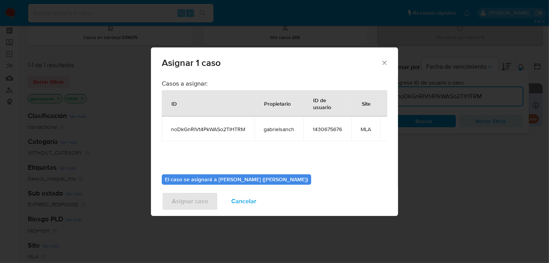
scroll to position [39, 0]
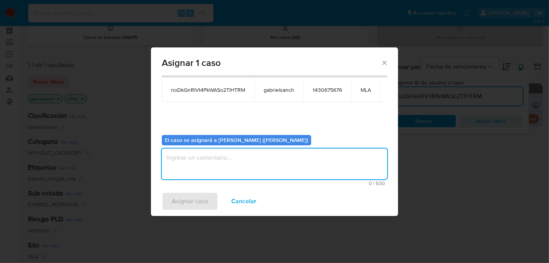
click at [206, 165] on textarea "assign-modal" at bounding box center [275, 164] width 226 height 31
type textarea "Análisis"
click at [171, 204] on button "Asignar caso" at bounding box center [190, 201] width 56 height 19
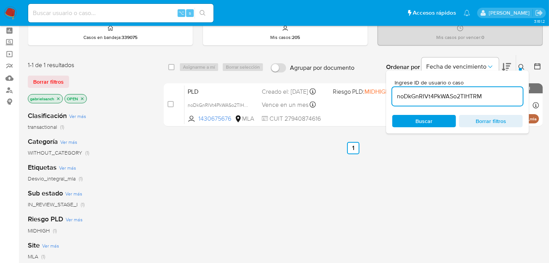
click at [444, 95] on input "noDkGnRIVt4PkWASo2TlHTRM" at bounding box center [457, 97] width 131 height 10
paste input "p3gDuwisbqOM9cZ3t8n0Itdy"
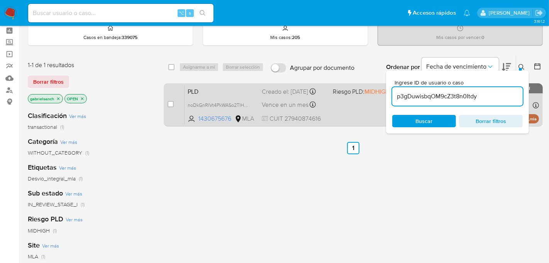
type input "p3gDuwisbqOM9cZ3t8n0Itdy"
click at [173, 102] on input "checkbox" at bounding box center [171, 104] width 6 height 6
checkbox input "true"
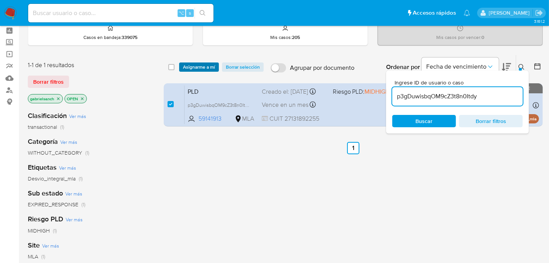
click at [192, 70] on span "Asignarme a mí" at bounding box center [199, 67] width 32 height 8
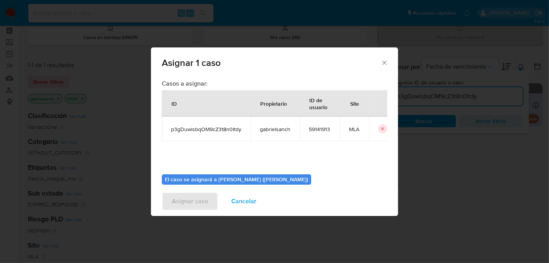
scroll to position [39, 0]
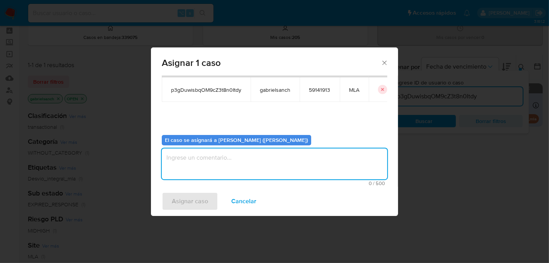
click at [222, 158] on textarea "assign-modal" at bounding box center [275, 164] width 226 height 31
type textarea "Análisis"
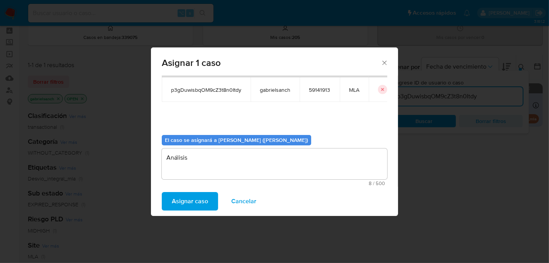
click at [194, 202] on span "Asignar caso" at bounding box center [190, 201] width 36 height 17
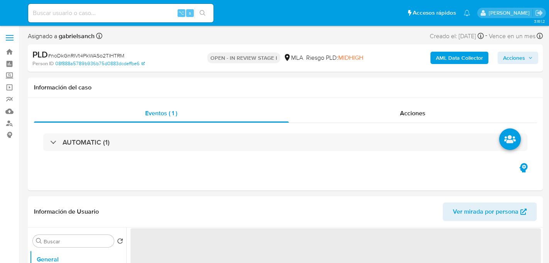
select select "10"
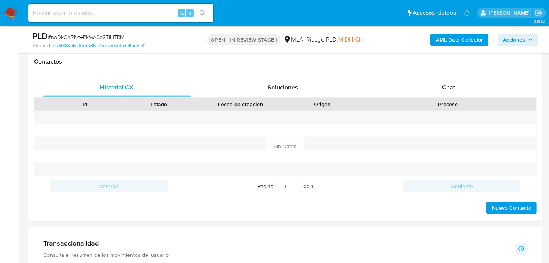
scroll to position [352, 0]
click at [456, 88] on div "Chat" at bounding box center [449, 88] width 148 height 19
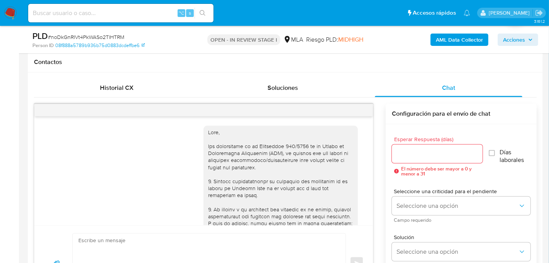
scroll to position [499, 0]
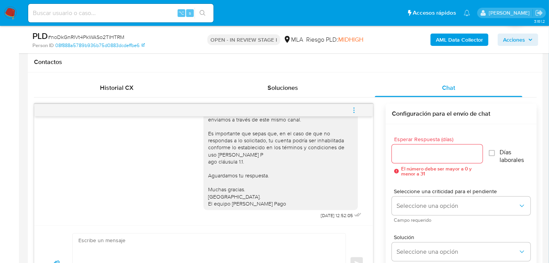
click at [361, 111] on button "menu-action" at bounding box center [353, 110] width 25 height 19
click at [322, 96] on li "Cerrar conversación" at bounding box center [302, 95] width 79 height 14
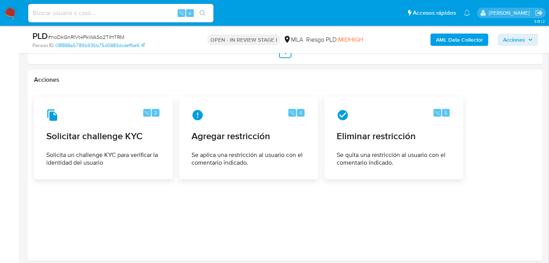
scroll to position [1203, 0]
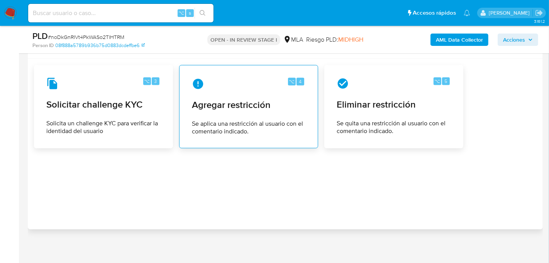
click at [220, 103] on span "Agregar restricción" at bounding box center [249, 106] width 114 height 12
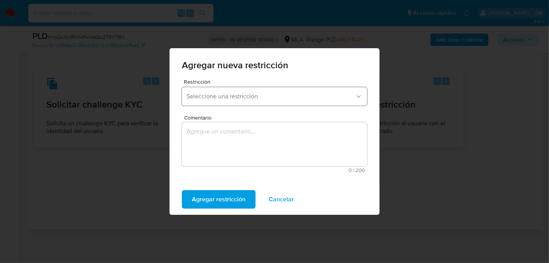
click at [239, 98] on span "Seleccione una restricción" at bounding box center [271, 97] width 168 height 8
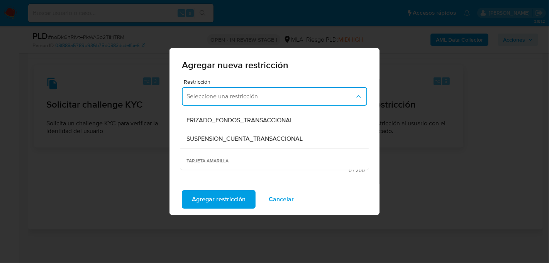
scroll to position [95, 0]
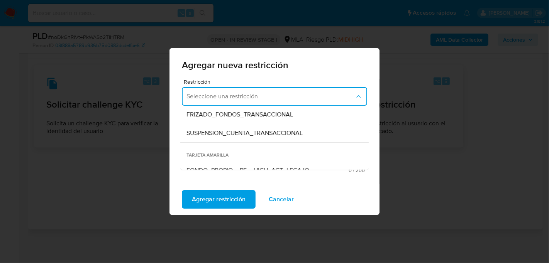
click at [237, 136] on span "SUSPENSION_CUENTA_TRANSACCIONAL" at bounding box center [245, 133] width 116 height 8
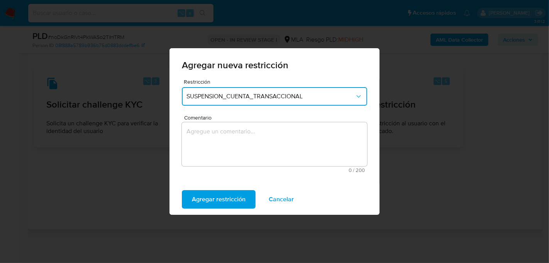
click at [222, 159] on textarea "Comentario" at bounding box center [274, 144] width 185 height 44
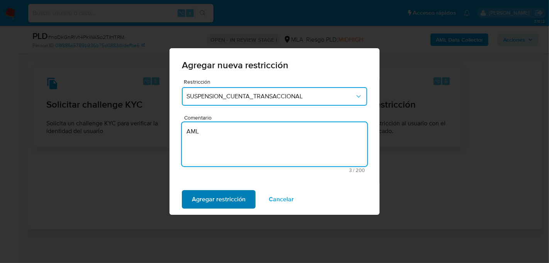
type textarea "AML"
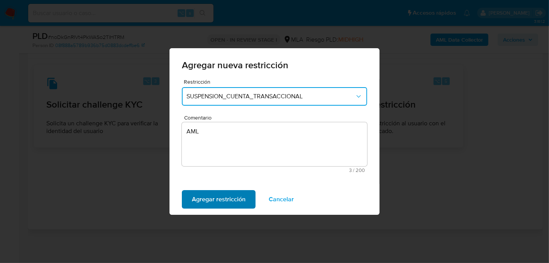
click at [192, 192] on span "Agregar restricción" at bounding box center [219, 199] width 54 height 17
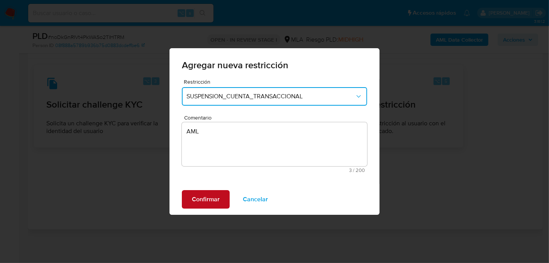
click at [190, 190] on button "Confirmar" at bounding box center [206, 199] width 48 height 19
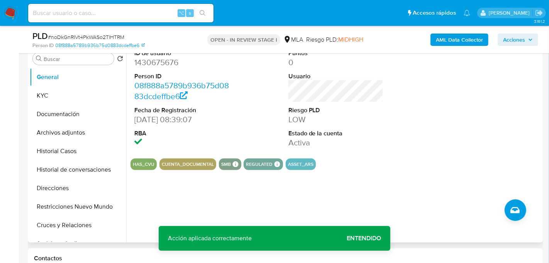
scroll to position [157, 0]
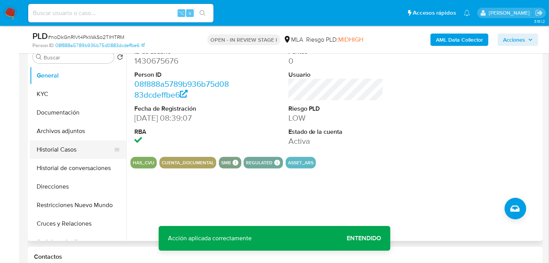
click at [63, 150] on button "Historial Casos" at bounding box center [75, 150] width 90 height 19
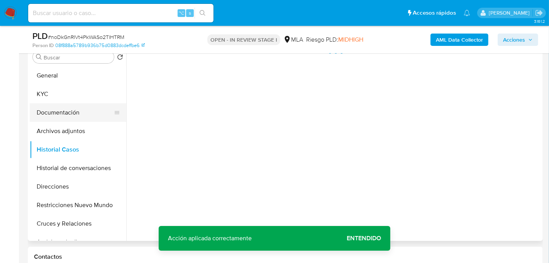
click at [80, 115] on button "Documentación" at bounding box center [75, 112] width 90 height 19
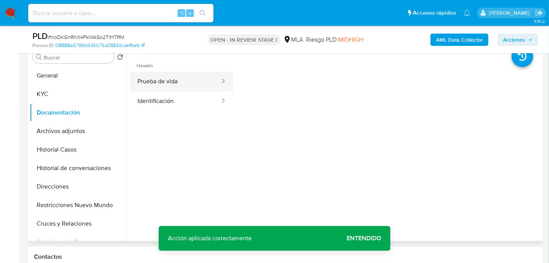
click at [158, 80] on button "Prueba de vida" at bounding box center [176, 82] width 90 height 20
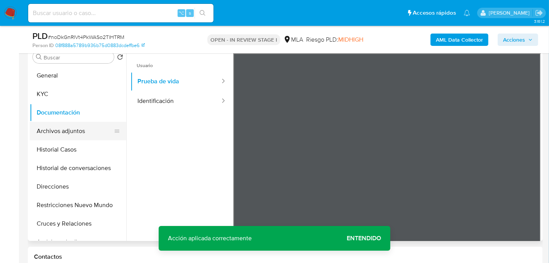
click at [68, 135] on button "Archivos adjuntos" at bounding box center [75, 131] width 90 height 19
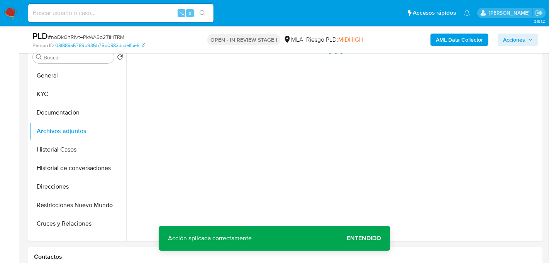
click at [478, 40] on b "AML Data Collector" at bounding box center [459, 40] width 47 height 12
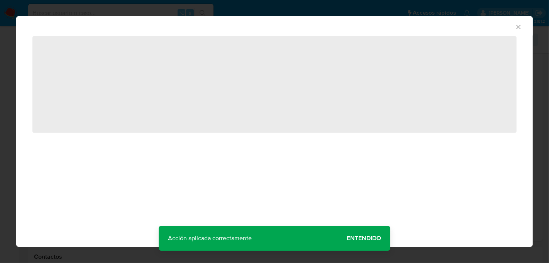
click at [371, 240] on div "AML Data Collector ‌" at bounding box center [274, 131] width 517 height 231
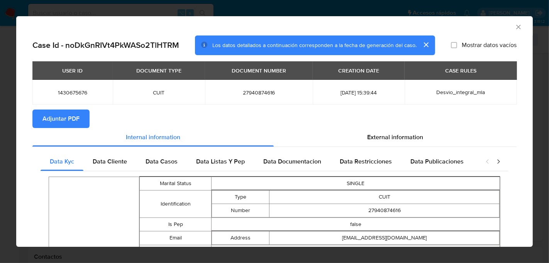
click at [54, 118] on span "Adjuntar PDF" at bounding box center [60, 118] width 37 height 17
click at [519, 25] on icon "Cerrar ventana" at bounding box center [519, 27] width 8 height 8
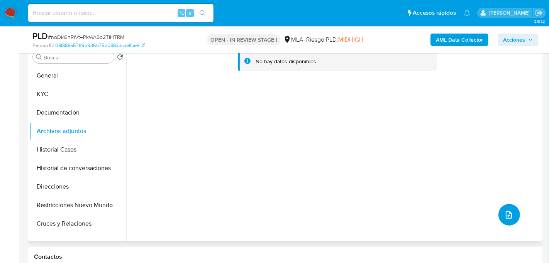
click at [511, 217] on button "upload-file" at bounding box center [510, 215] width 22 height 22
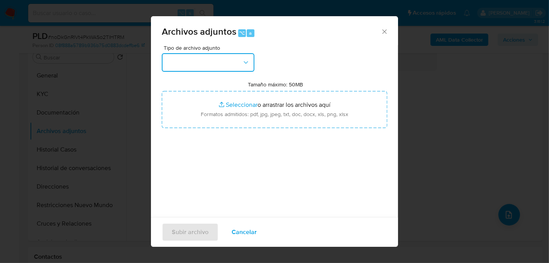
click at [229, 68] on button "button" at bounding box center [208, 62] width 93 height 19
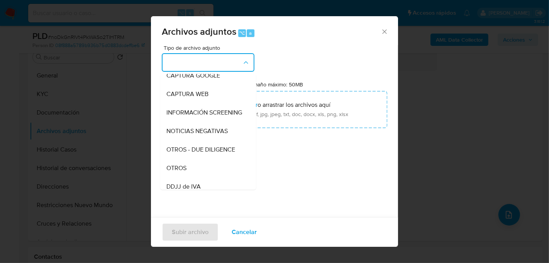
scroll to position [77, 0]
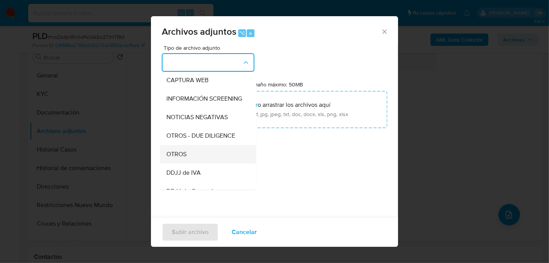
click at [185, 155] on span "OTROS" at bounding box center [176, 154] width 20 height 8
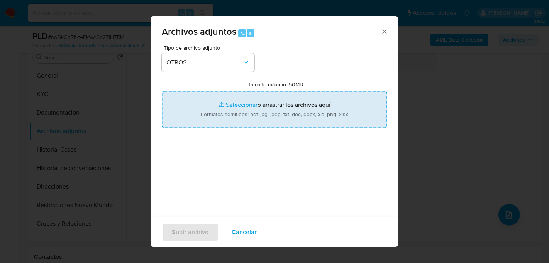
click at [243, 116] on input "Tamaño máximo: 50MB Seleccionar archivos" at bounding box center [275, 109] width 226 height 37
type input "C:\fakepath\Caselog noDkGnRIVt4PkWASo2TlHTRM_2025_08_18_15_16_10.docx"
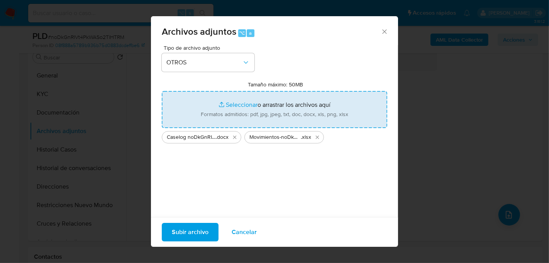
click at [193, 234] on span "Subir archivo" at bounding box center [190, 232] width 37 height 17
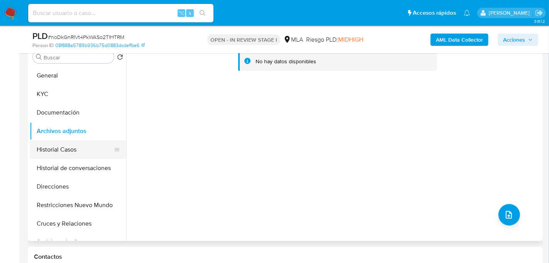
click at [59, 143] on button "Historial Casos" at bounding box center [75, 150] width 90 height 19
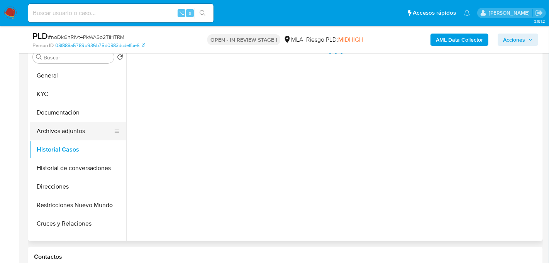
click at [58, 134] on button "Archivos adjuntos" at bounding box center [75, 131] width 90 height 19
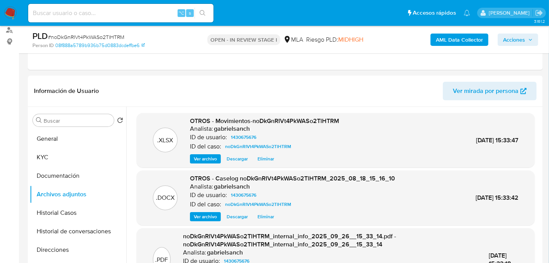
scroll to position [0, 0]
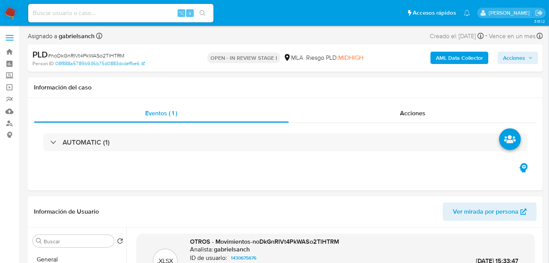
click at [512, 58] on span "Acciones" at bounding box center [514, 58] width 22 height 12
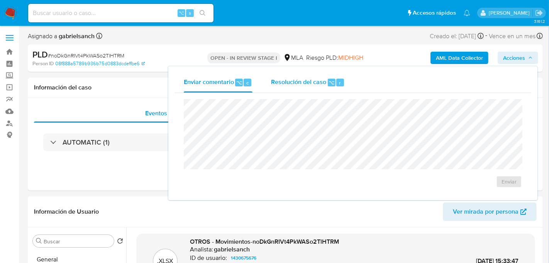
click at [313, 83] on span "Resolución del caso" at bounding box center [298, 82] width 55 height 9
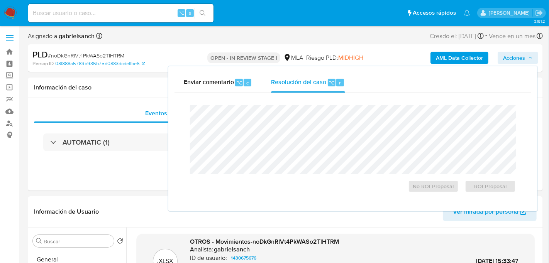
click at [502, 64] on div "AML Data Collector Acciones Enviar comentario ⌥ c Resolución del caso ⌥ r Cierr…" at bounding box center [455, 58] width 166 height 18
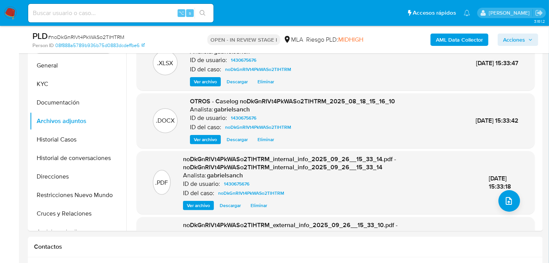
scroll to position [4, 0]
click at [69, 164] on button "Historial de conversaciones" at bounding box center [75, 158] width 90 height 19
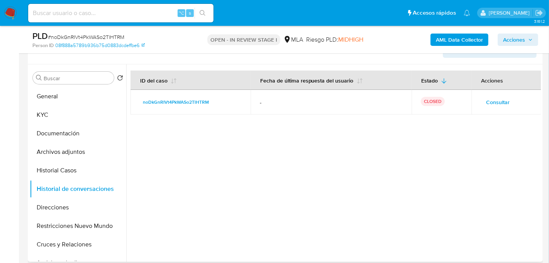
scroll to position [134, 0]
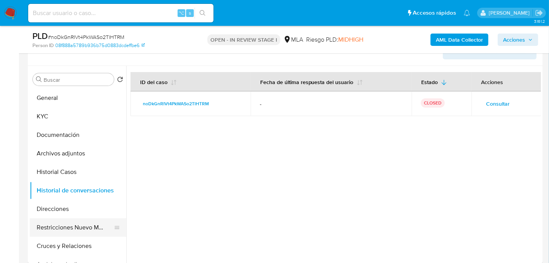
click at [84, 221] on button "Restricciones Nuevo Mundo" at bounding box center [75, 228] width 90 height 19
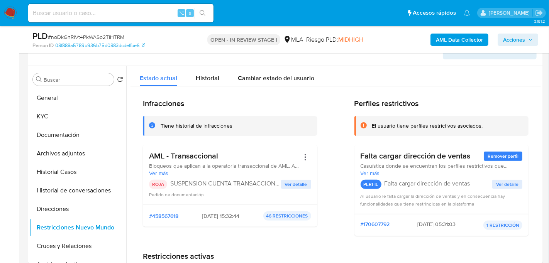
click at [518, 44] on span "Acciones" at bounding box center [514, 40] width 22 height 12
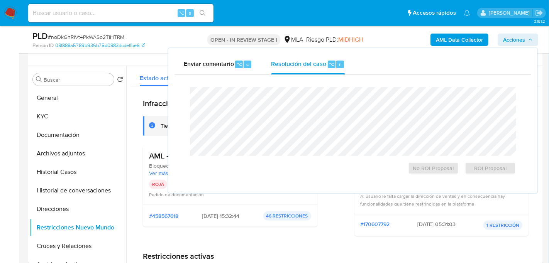
scroll to position [0, 0]
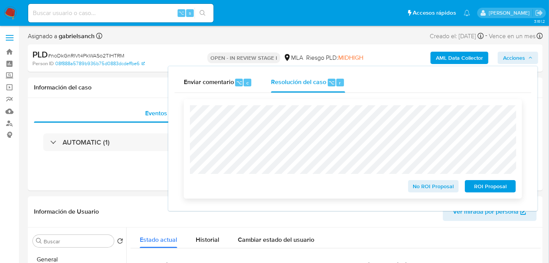
click at [479, 191] on span "ROI Proposal" at bounding box center [490, 186] width 40 height 11
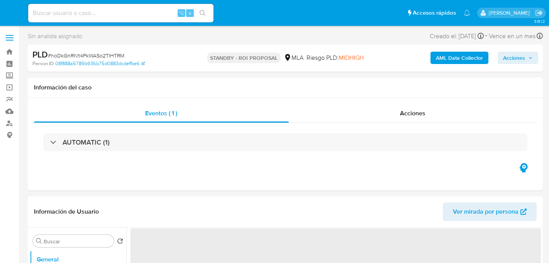
select select "10"
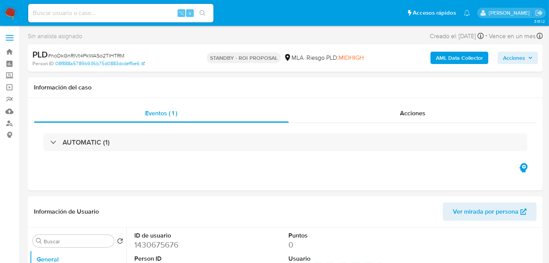
click at [111, 10] on input at bounding box center [120, 13] width 185 height 10
paste input "zgqw22XkrnNOGeDkhNQWSq2v"
type input "zgqw22XkrnNOGeDkhNQWSq2v"
click at [204, 17] on button "search-icon" at bounding box center [203, 13] width 16 height 11
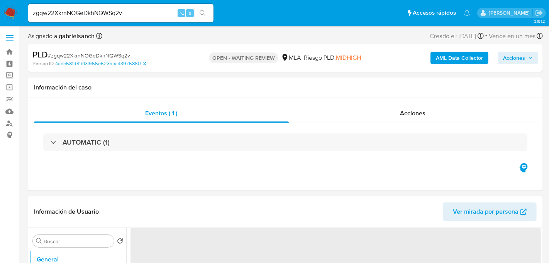
select select "10"
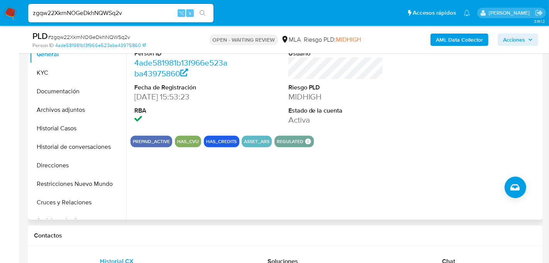
scroll to position [177, 0]
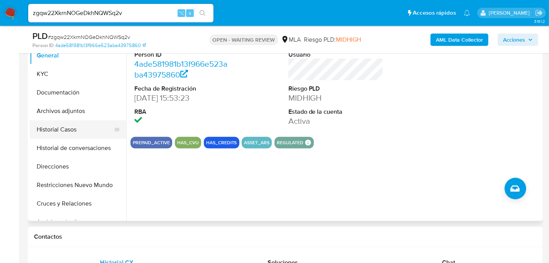
click at [49, 130] on button "Historial Casos" at bounding box center [75, 129] width 90 height 19
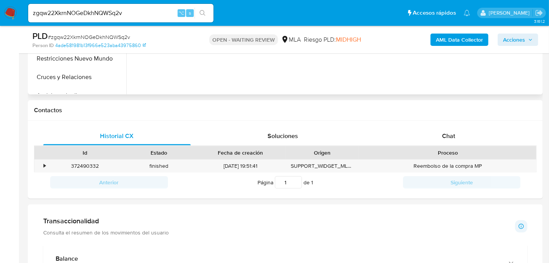
scroll to position [304, 0]
click at [449, 137] on span "Chat" at bounding box center [448, 135] width 13 height 9
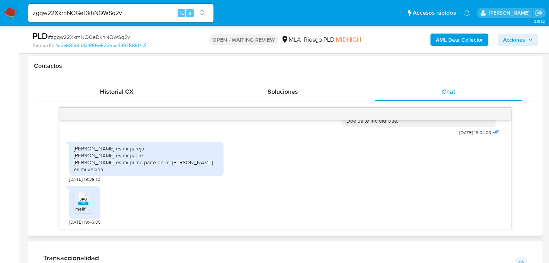
scroll to position [352, 0]
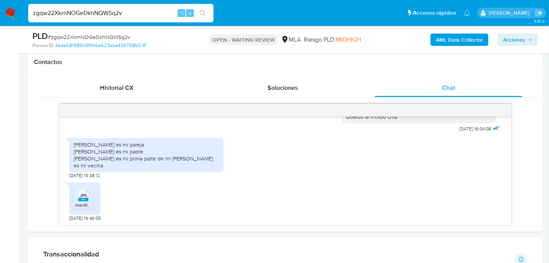
click at [68, 10] on input "zgqw22XkrnNOGeDkhNQWSq2v" at bounding box center [120, 13] width 185 height 10
paste input "p3gDuwisbqOM9cZ3t8n0Itdy"
type input "p3gDuwisbqOM9cZ3t8n0Itdy"
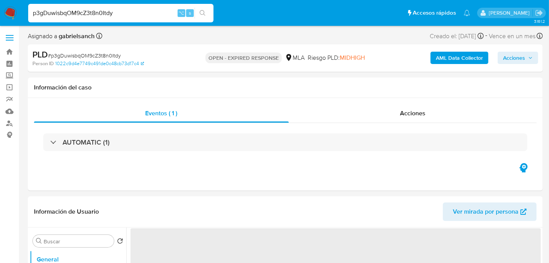
select select "10"
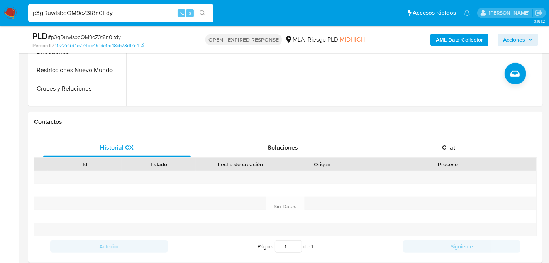
scroll to position [300, 0]
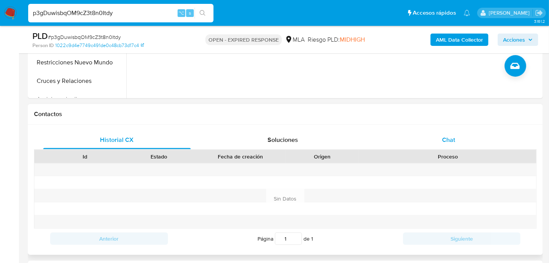
click at [431, 132] on div "Chat" at bounding box center [449, 140] width 148 height 19
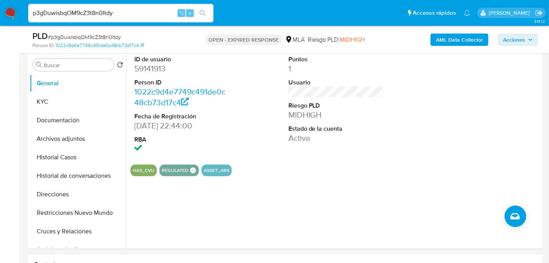
scroll to position [144, 0]
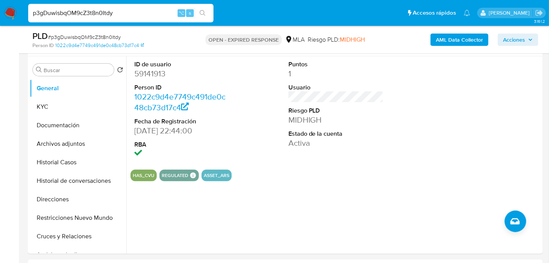
click at [40, 164] on button "Historial Casos" at bounding box center [75, 162] width 90 height 19
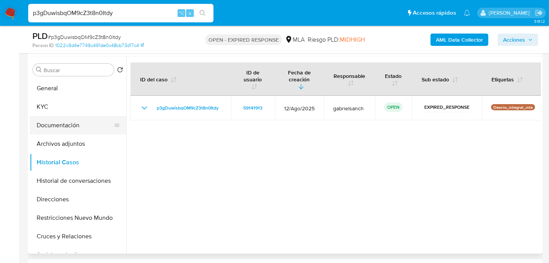
click at [50, 129] on button "Documentación" at bounding box center [75, 125] width 90 height 19
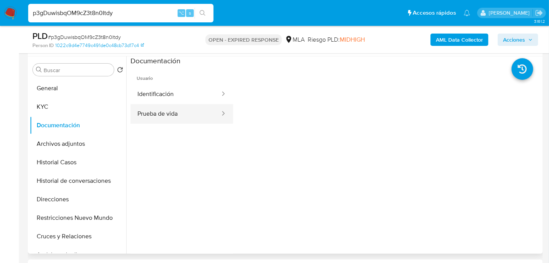
click at [174, 116] on button "Prueba de vida" at bounding box center [176, 114] width 90 height 20
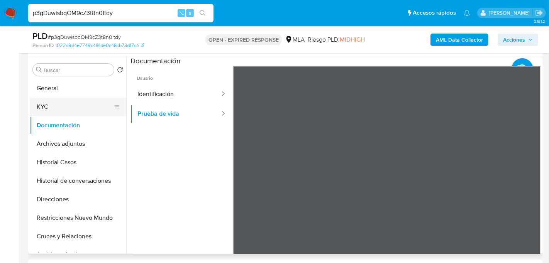
click at [74, 100] on button "KYC" at bounding box center [75, 107] width 90 height 19
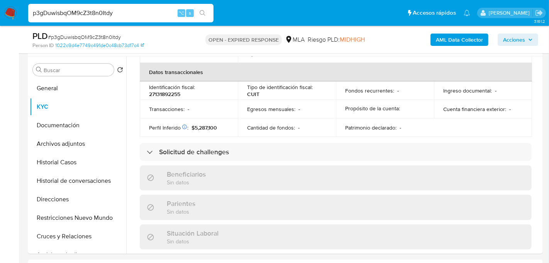
scroll to position [411, 0]
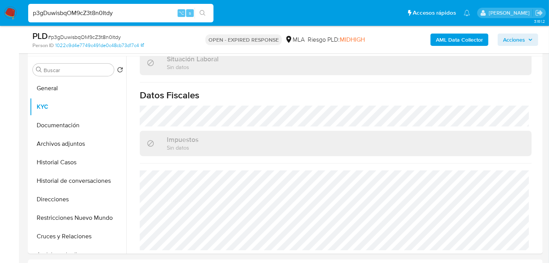
click at [97, 16] on input "p3gDuwisbqOM9cZ3t8n0Itdy" at bounding box center [120, 13] width 185 height 10
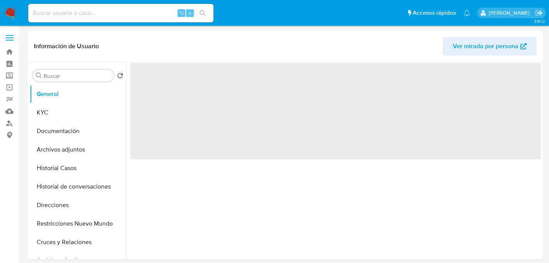
select select "10"
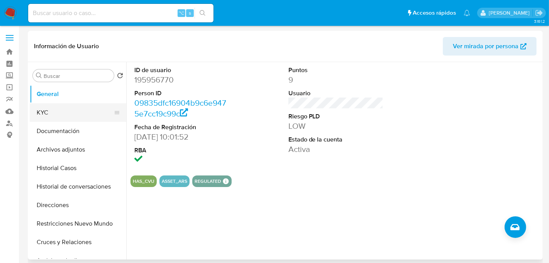
click at [64, 110] on button "KYC" at bounding box center [75, 112] width 90 height 19
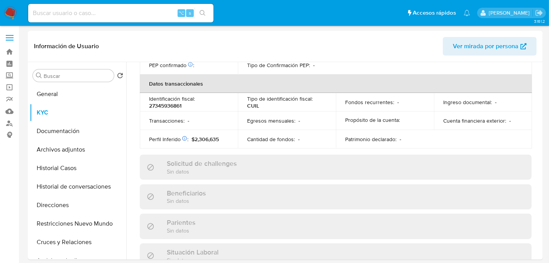
scroll to position [413, 0]
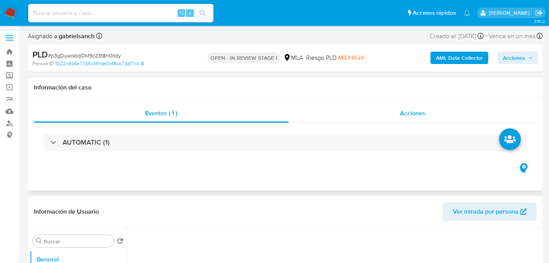
select select "10"
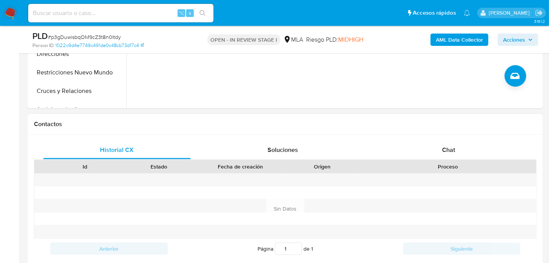
scroll to position [295, 0]
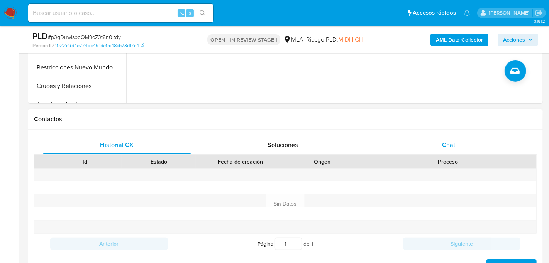
click at [410, 144] on div "Chat" at bounding box center [449, 145] width 148 height 19
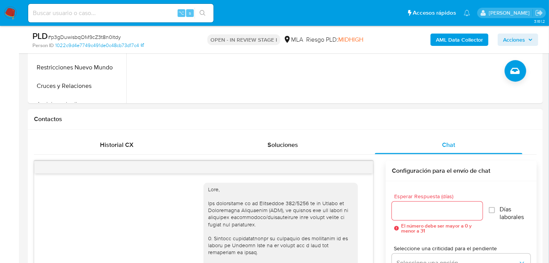
scroll to position [499, 0]
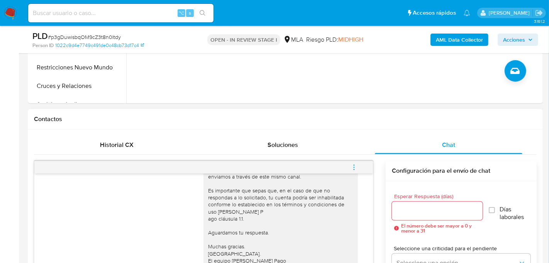
click at [359, 168] on button "menu-action" at bounding box center [353, 167] width 25 height 19
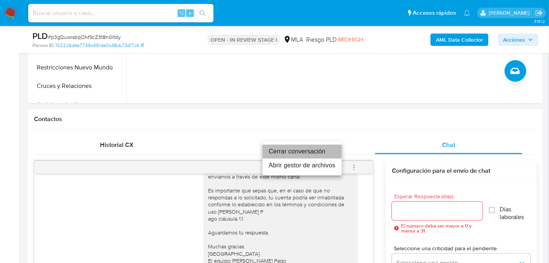
click at [326, 145] on li "Cerrar conversación" at bounding box center [302, 152] width 79 height 14
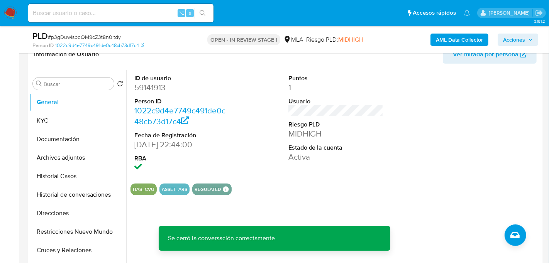
scroll to position [130, 0]
click at [439, 35] on b "AML Data Collector" at bounding box center [459, 40] width 47 height 12
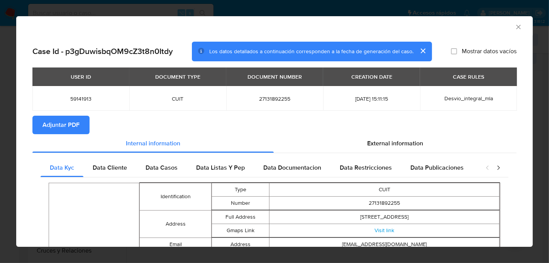
click at [66, 130] on span "Adjuntar PDF" at bounding box center [60, 125] width 37 height 17
click at [518, 28] on icon "Cerrar ventana" at bounding box center [519, 27] width 8 height 8
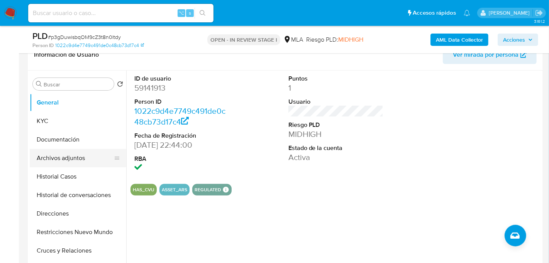
click at [58, 154] on button "Archivos adjuntos" at bounding box center [75, 158] width 90 height 19
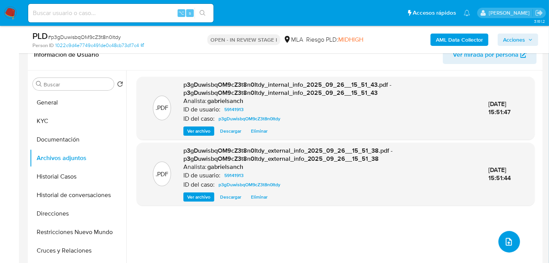
click at [509, 248] on button "upload-file" at bounding box center [510, 242] width 22 height 22
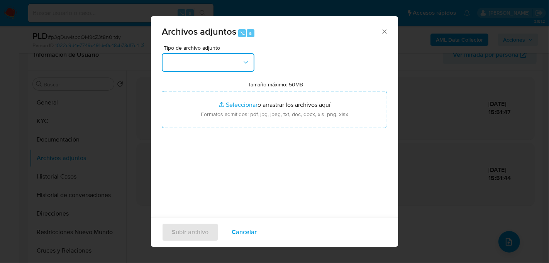
click at [232, 56] on button "button" at bounding box center [208, 62] width 93 height 19
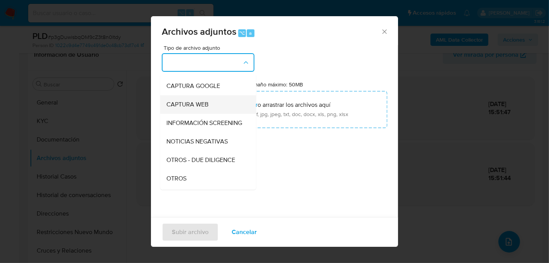
scroll to position [57, 0]
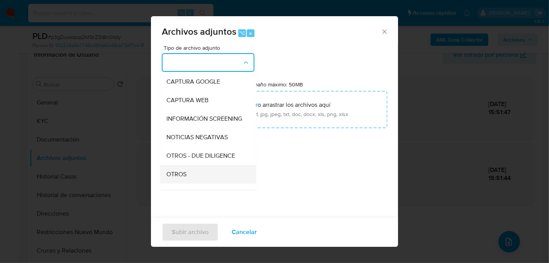
click at [205, 168] on div "OTROS" at bounding box center [205, 174] width 79 height 19
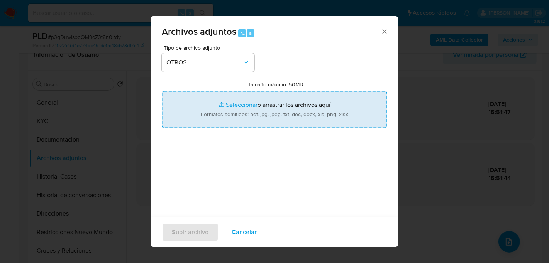
click at [240, 111] on input "Tamaño máximo: 50MB Seleccionar archivos" at bounding box center [275, 109] width 226 height 37
type input "C:\fakepath\Caselog p3gDuwisbqOM9cZ3t8n0Itdy_2025_08_18_17_30_30.docx"
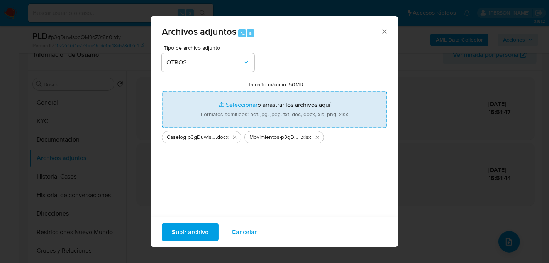
click at [196, 233] on span "Subir archivo" at bounding box center [190, 232] width 37 height 17
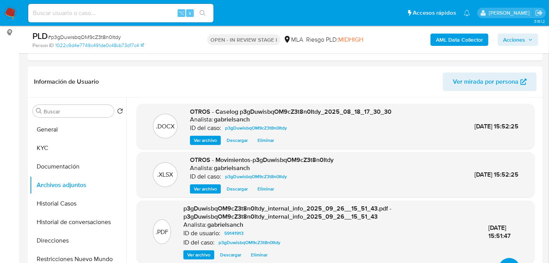
scroll to position [0, 0]
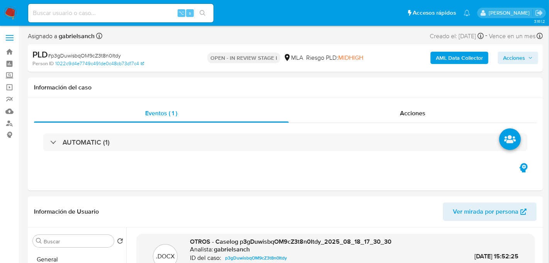
click at [512, 57] on span "Acciones" at bounding box center [514, 58] width 22 height 12
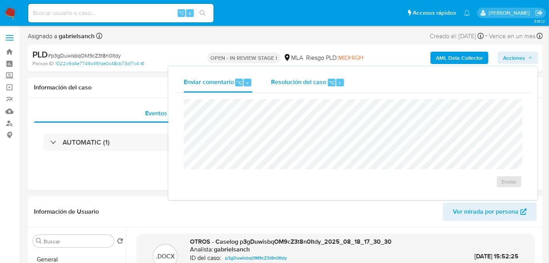
click at [339, 81] on span "r" at bounding box center [340, 82] width 2 height 7
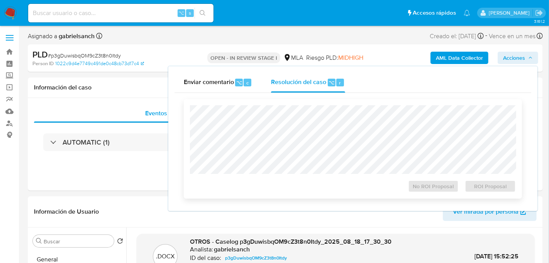
scroll to position [0, 0]
click at [441, 188] on span "No ROI Proposal" at bounding box center [434, 186] width 40 height 11
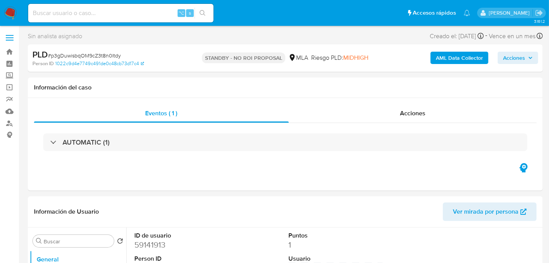
select select "10"
click at [100, 12] on input at bounding box center [120, 13] width 185 height 10
paste input "NhGFmSnwe6upvPZ88MnzPp1t"
type input "NhGFmSnwe6upvPZ88MnzPp1t"
click at [197, 12] on button "search-icon" at bounding box center [203, 13] width 16 height 11
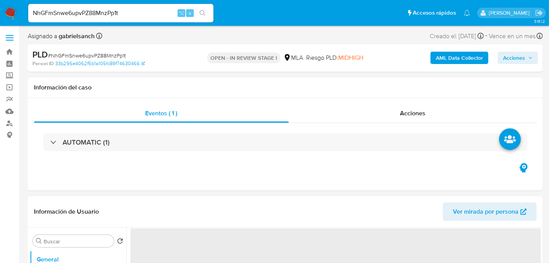
select select "10"
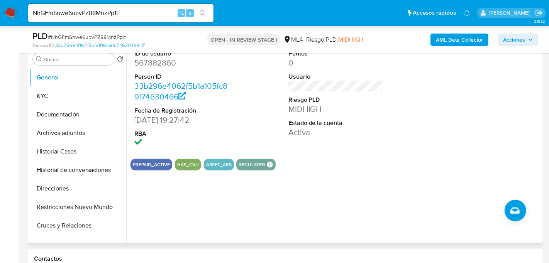
scroll to position [152, 0]
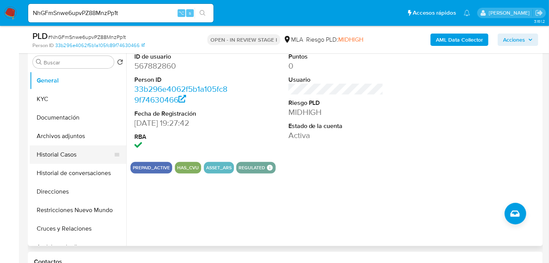
click at [75, 148] on button "Historial Casos" at bounding box center [75, 155] width 90 height 19
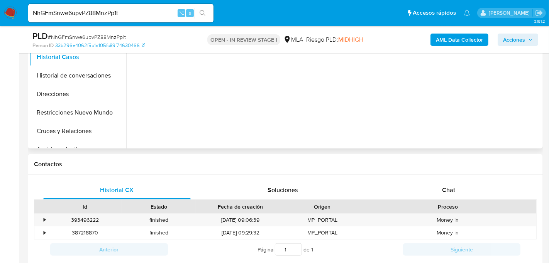
scroll to position [251, 0]
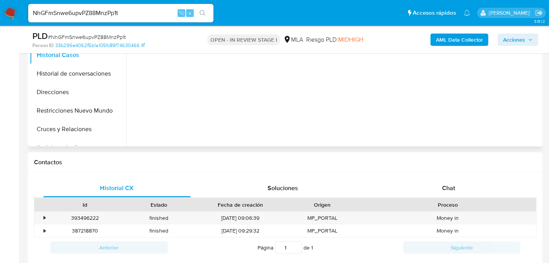
click at [471, 177] on div "Historial CX Soluciones Chat Id Estado Fecha de creación Origen Proceso • 39349…" at bounding box center [285, 228] width 515 height 110
click at [469, 188] on div "Chat" at bounding box center [449, 188] width 148 height 19
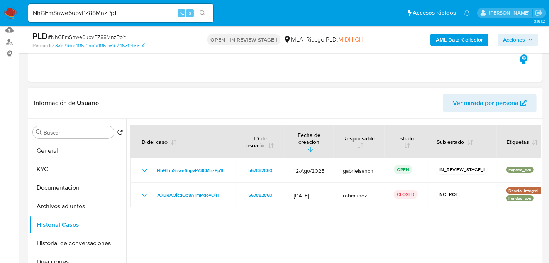
scroll to position [107, 0]
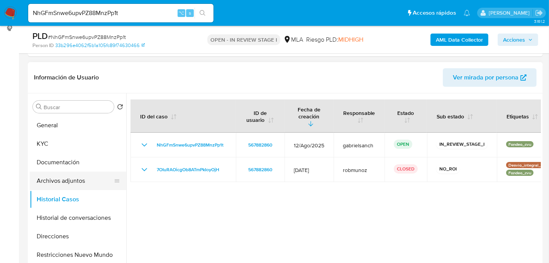
click at [63, 180] on button "Archivos adjuntos" at bounding box center [75, 181] width 90 height 19
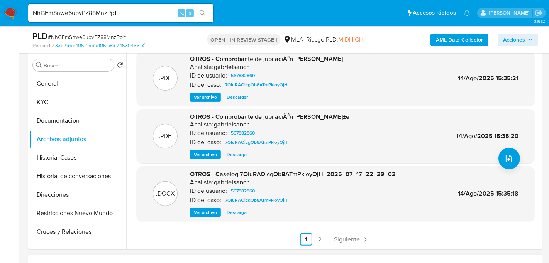
scroll to position [148, 0]
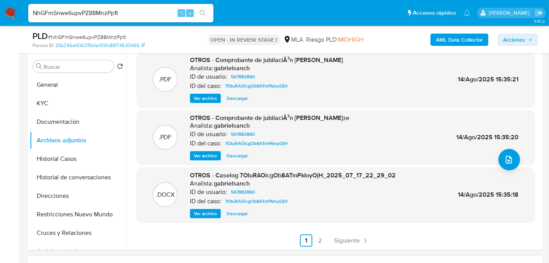
click at [210, 217] on span "Ver archivo" at bounding box center [205, 214] width 23 height 8
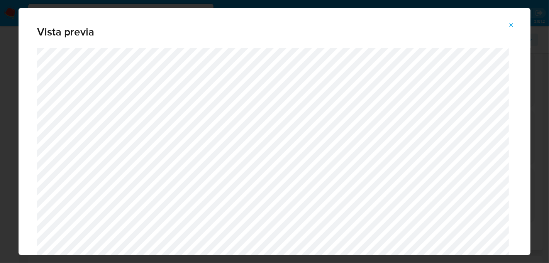
click at [511, 28] on span "Attachment preview" at bounding box center [511, 25] width 6 height 11
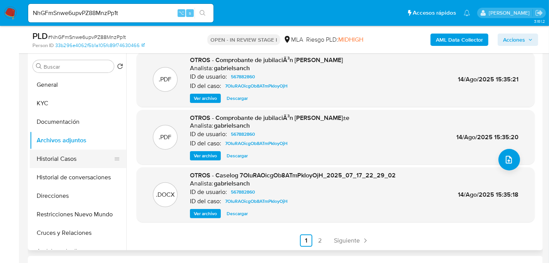
click at [65, 154] on button "Historial Casos" at bounding box center [75, 159] width 90 height 19
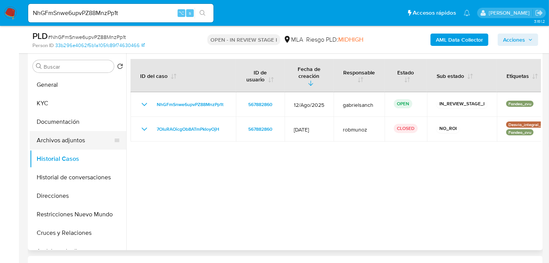
click at [54, 142] on button "Archivos adjuntos" at bounding box center [75, 140] width 90 height 19
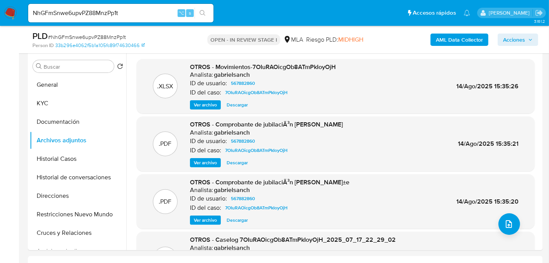
scroll to position [24, 0]
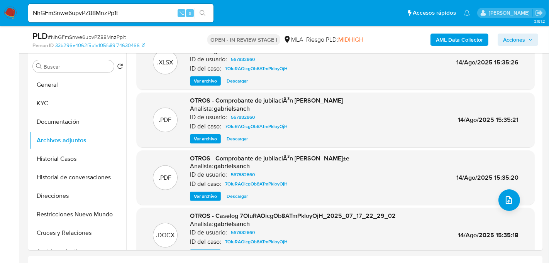
click at [266, 214] on span "OTROS - Caselog 7OIuRAOicgOb8ATmPkIoyOjH_2025_07_17_22_29_02" at bounding box center [293, 216] width 206 height 9
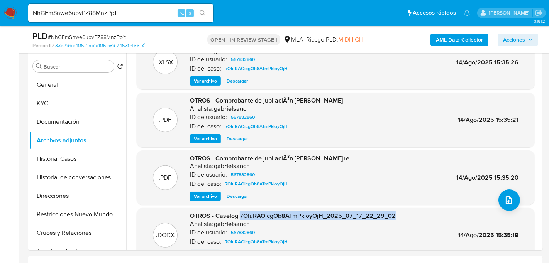
click at [266, 214] on span "OTROS - Caselog 7OIuRAOicgOb8ATmPkIoyOjH_2025_07_17_22_29_02" at bounding box center [293, 216] width 206 height 9
drag, startPoint x: 239, startPoint y: 217, endPoint x: 323, endPoint y: 219, distance: 83.8
click at [323, 219] on span "OTROS - Caselog 7OIuRAOicgOb8ATmPkIoyOjH_2025_07_17_22_29_02" at bounding box center [293, 216] width 206 height 9
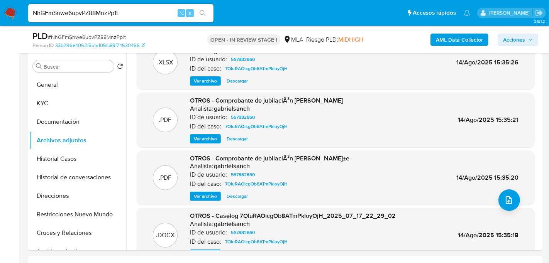
click at [312, 214] on span "OTROS - Caselog 7OIuRAOicgOb8ATmPkIoyOjH_2025_07_17_22_29_02" at bounding box center [293, 216] width 206 height 9
drag, startPoint x: 239, startPoint y: 214, endPoint x: 323, endPoint y: 219, distance: 83.5
click at [323, 219] on span "OTROS - Caselog 7OIuRAOicgOb8ATmPkIoyOjH_2025_07_17_22_29_02" at bounding box center [293, 216] width 206 height 9
copy span "7OIuRAOicgOb8ATmPkIoyOjH"
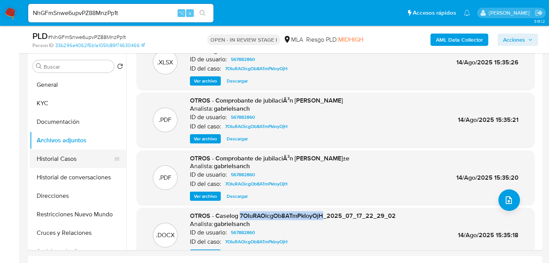
click at [71, 162] on button "Historial Casos" at bounding box center [75, 159] width 90 height 19
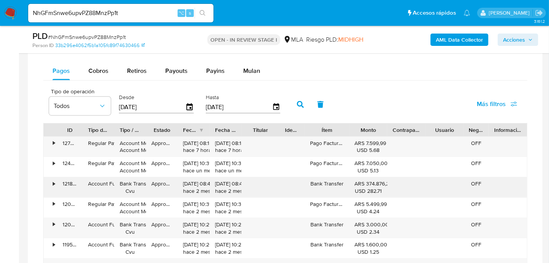
scroll to position [727, 0]
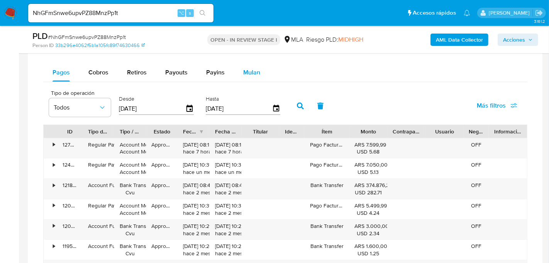
click at [246, 63] on div "Mulan" at bounding box center [251, 72] width 17 height 19
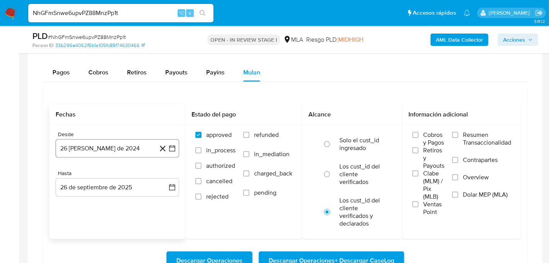
click at [119, 141] on button "26 de agosto de 2024" at bounding box center [118, 148] width 124 height 19
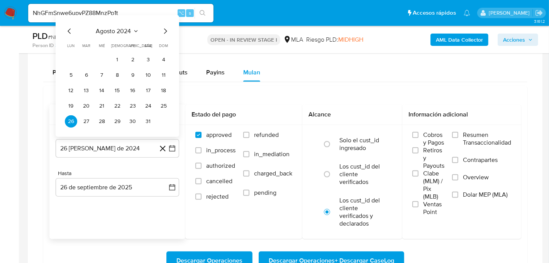
click at [165, 27] on icon "Mes siguiente" at bounding box center [165, 31] width 9 height 9
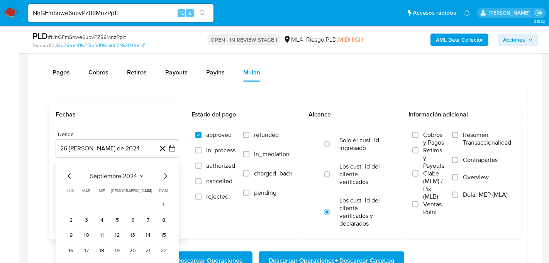
click at [165, 25] on nav "Pausado Ver notificaciones NhGFmSnwe6upvPZ88MnzPp1t ⌥ s Accesos rápidos Presion…" at bounding box center [274, 13] width 549 height 26
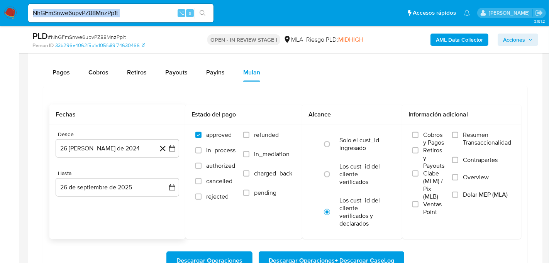
click at [165, 25] on nav "Pausado Ver notificaciones NhGFmSnwe6upvPZ88MnzPp1t ⌥ s Accesos rápidos Presion…" at bounding box center [274, 13] width 549 height 26
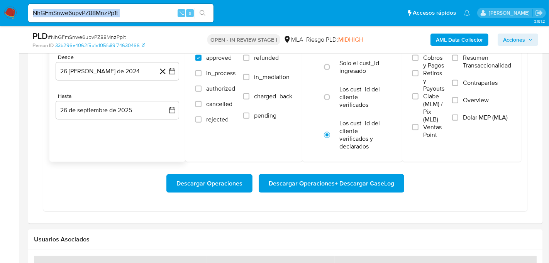
scroll to position [799, 0]
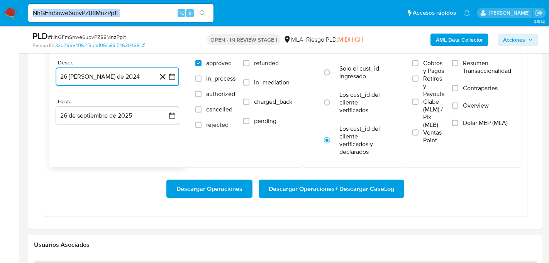
click at [133, 83] on button "26 de agosto de 2024" at bounding box center [118, 77] width 124 height 19
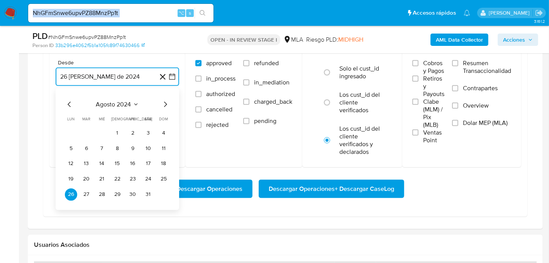
click at [162, 105] on icon "Mes siguiente" at bounding box center [165, 104] width 9 height 9
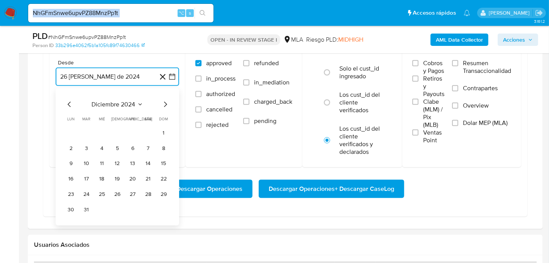
click at [162, 105] on icon "Mes siguiente" at bounding box center [165, 104] width 9 height 9
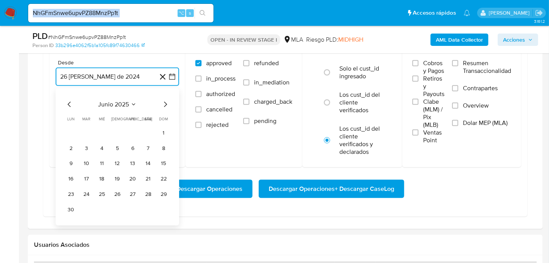
click at [162, 105] on icon "Mes siguiente" at bounding box center [165, 104] width 9 height 9
click at [90, 127] on button "1" at bounding box center [86, 133] width 12 height 12
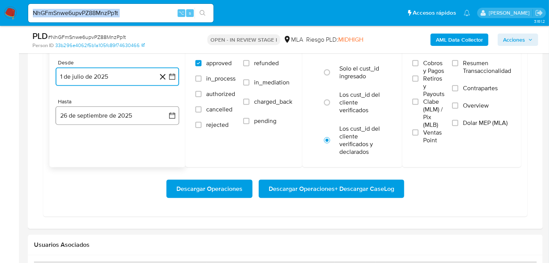
click at [89, 119] on button "26 de septiembre de 2025" at bounding box center [118, 116] width 124 height 19
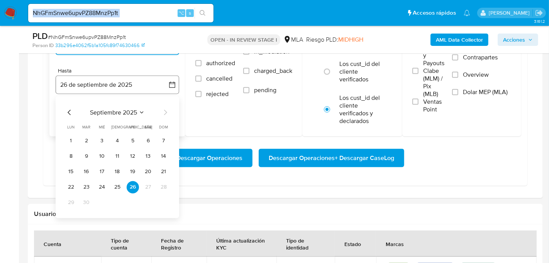
scroll to position [831, 0]
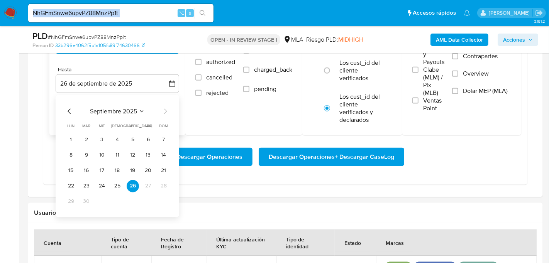
click at [71, 109] on icon "Mes anterior" at bounding box center [69, 111] width 9 height 9
click at [118, 196] on button "31" at bounding box center [117, 201] width 12 height 12
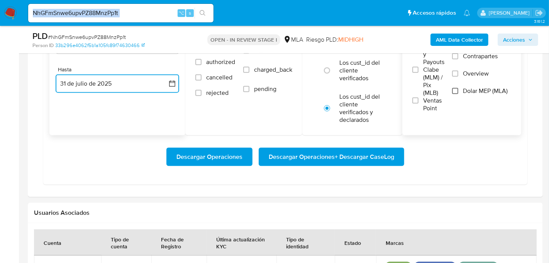
click at [454, 91] on input "Dolar MEP (MLA)" at bounding box center [455, 91] width 6 height 6
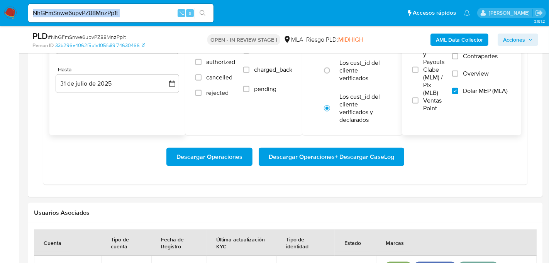
click at [300, 149] on span "Descargar Operaciones + Descargar CaseLog" at bounding box center [331, 157] width 125 height 17
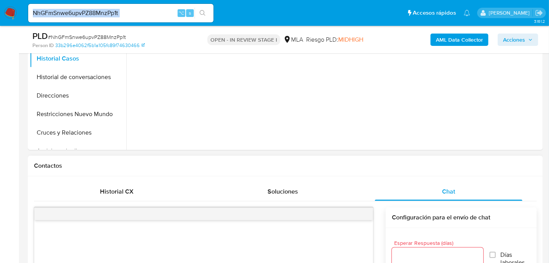
scroll to position [0, 0]
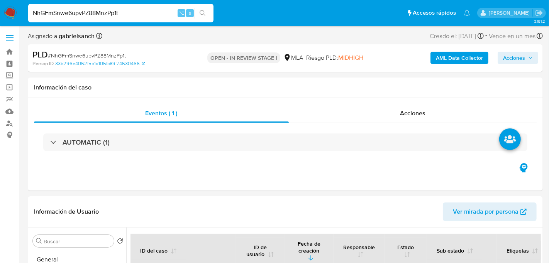
click at [104, 16] on input "NhGFmSnwe6upvPZ88MnzPp1t" at bounding box center [120, 13] width 185 height 10
paste input "1zks9NnjVJsf4so3xQqAmz1y"
type input "1zks9NnjVJsf4so3xQqAmz1y"
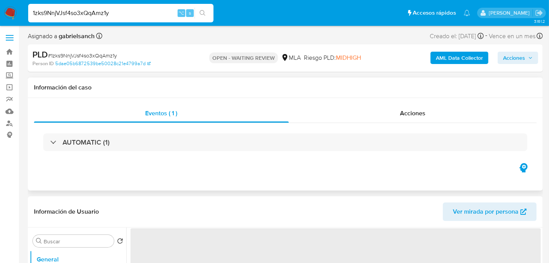
select select "10"
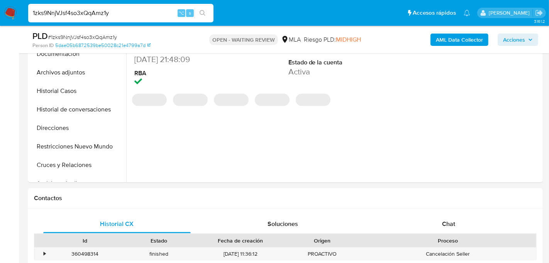
scroll to position [217, 0]
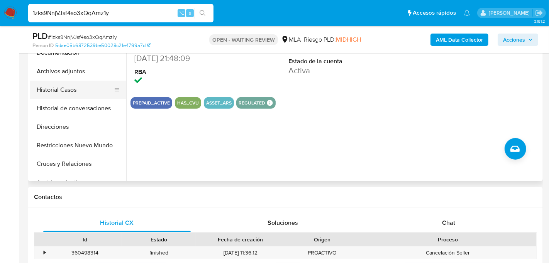
click at [66, 92] on button "Historial Casos" at bounding box center [75, 90] width 90 height 19
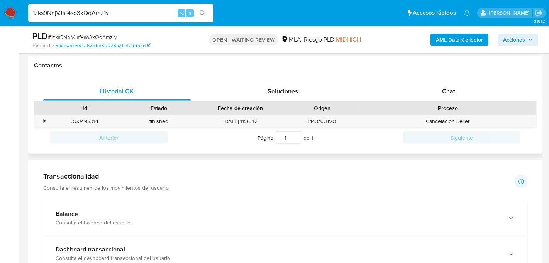
scroll to position [340, 0]
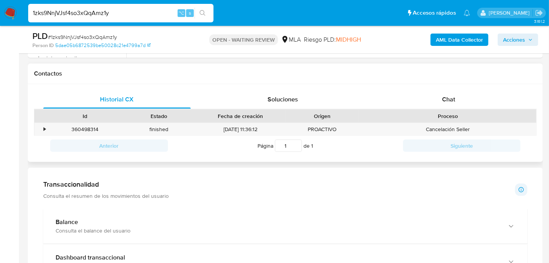
click at [471, 88] on div "Historial CX Soluciones Chat Id Estado Fecha de creación Origen Proceso • 36049…" at bounding box center [285, 123] width 515 height 78
click at [471, 90] on div "Chat" at bounding box center [449, 99] width 148 height 19
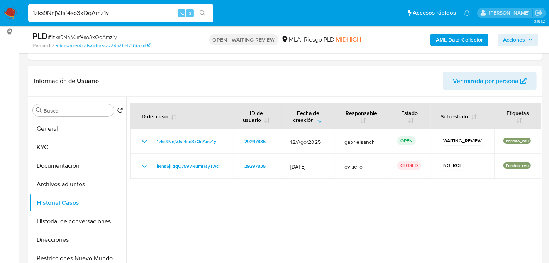
scroll to position [104, 0]
click at [54, 185] on button "Archivos adjuntos" at bounding box center [75, 184] width 90 height 19
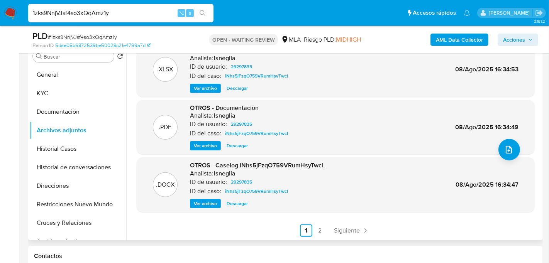
scroll to position [159, 0]
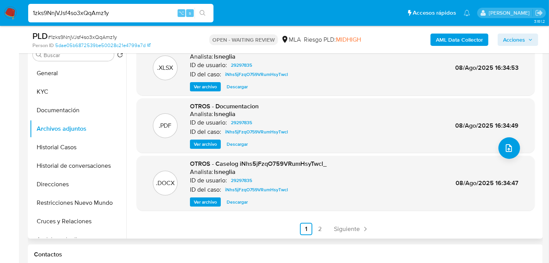
click at [211, 203] on span "Ver archivo" at bounding box center [205, 202] width 23 height 8
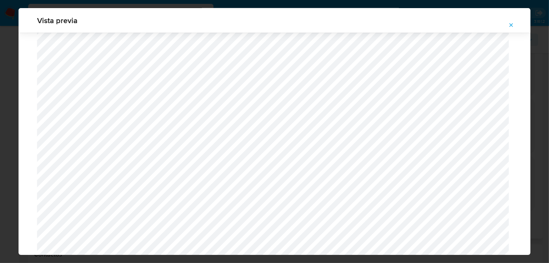
scroll to position [313, 0]
click at [514, 22] on icon "Attachment preview" at bounding box center [511, 25] width 6 height 6
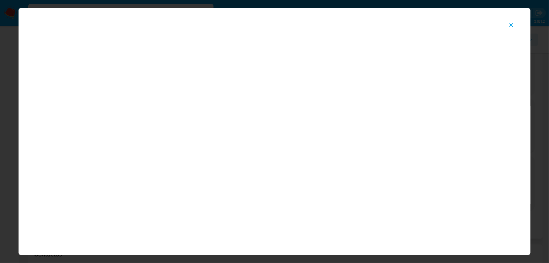
scroll to position [40, 0]
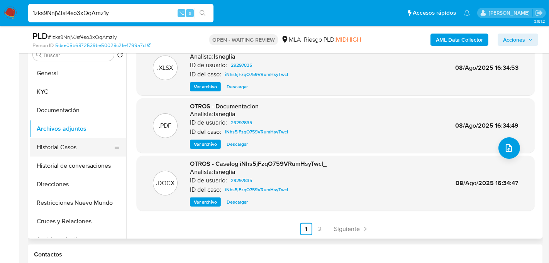
click at [52, 144] on button "Historial Casos" at bounding box center [75, 147] width 90 height 19
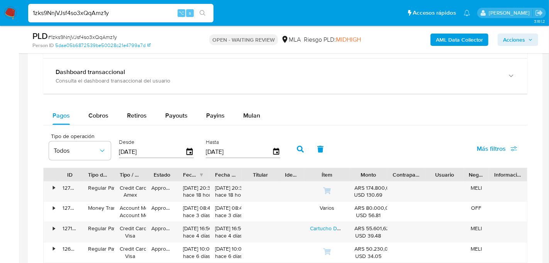
scroll to position [616, 0]
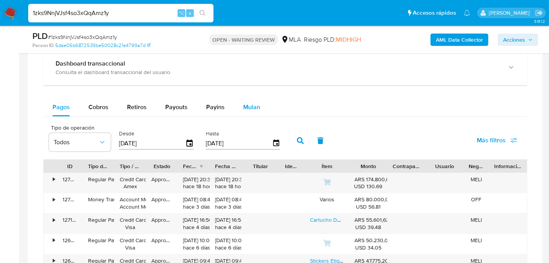
click at [247, 106] on span "Mulan" at bounding box center [251, 107] width 17 height 9
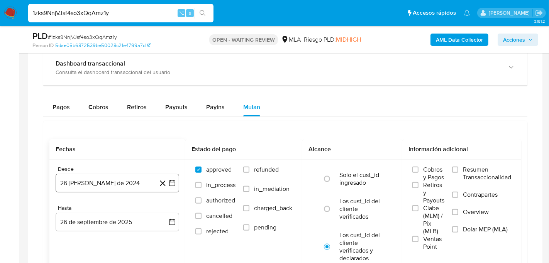
click at [101, 186] on button "26 de agosto de 2024" at bounding box center [118, 183] width 124 height 19
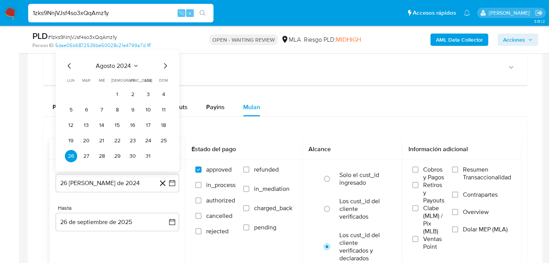
click at [161, 64] on icon "Mes siguiente" at bounding box center [165, 65] width 9 height 9
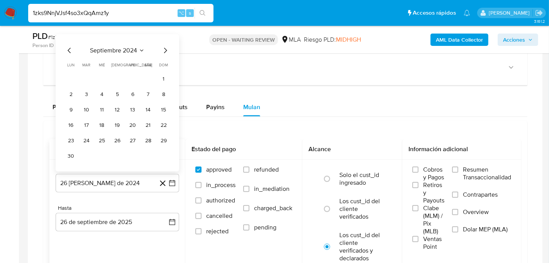
click at [163, 53] on icon "Mes siguiente" at bounding box center [165, 50] width 9 height 9
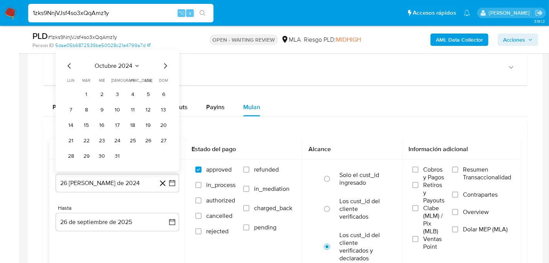
click at [166, 58] on div "octubre 2024 octubre 2024 lun lunes mar martes mié miércoles jue jueves vie vie…" at bounding box center [118, 111] width 124 height 122
click at [166, 66] on icon "Mes siguiente" at bounding box center [165, 65] width 9 height 9
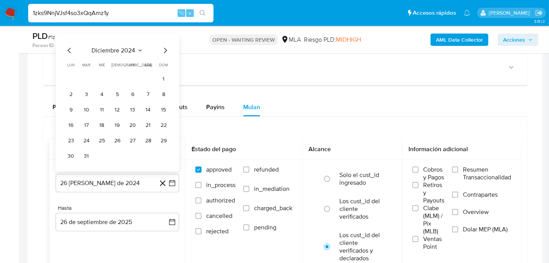
click at [166, 48] on icon "Mes siguiente" at bounding box center [165, 50] width 9 height 9
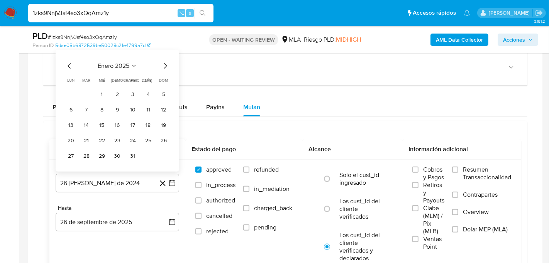
click at [164, 65] on icon "Mes siguiente" at bounding box center [165, 65] width 9 height 9
click at [165, 63] on icon "Mes siguiente" at bounding box center [165, 65] width 3 height 5
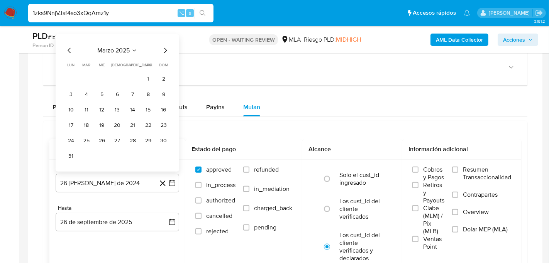
click at [168, 42] on div "marzo 2025 marzo 2025 lun lunes mar martes mié miércoles jue jueves vie viernes…" at bounding box center [118, 102] width 124 height 137
click at [166, 48] on icon "Mes siguiente" at bounding box center [165, 50] width 3 height 5
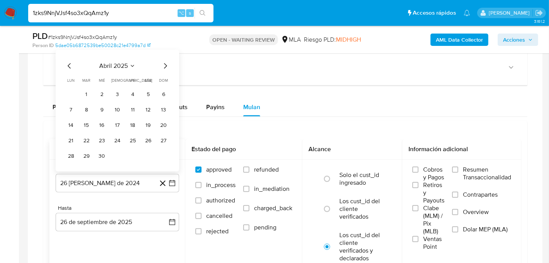
click at [161, 65] on icon "Mes siguiente" at bounding box center [165, 65] width 9 height 9
click at [165, 65] on icon "Mes siguiente" at bounding box center [165, 65] width 3 height 5
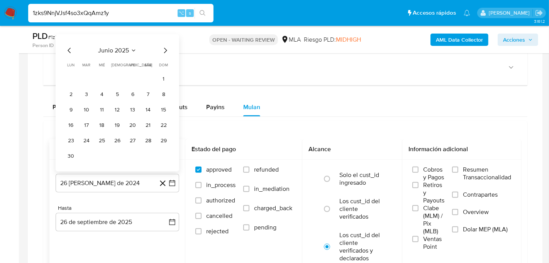
click at [164, 43] on div "junio 2025 junio 2025 lun lunes mar martes mié miércoles jue jueves vie viernes…" at bounding box center [118, 102] width 124 height 137
click at [164, 47] on icon "Mes siguiente" at bounding box center [165, 50] width 9 height 9
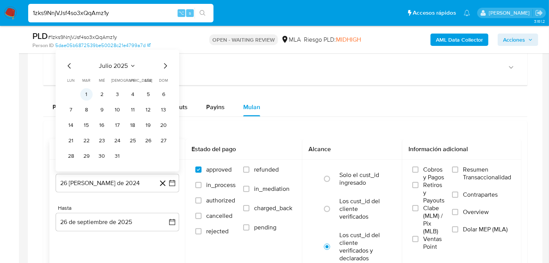
click at [86, 88] on button "1" at bounding box center [86, 94] width 12 height 12
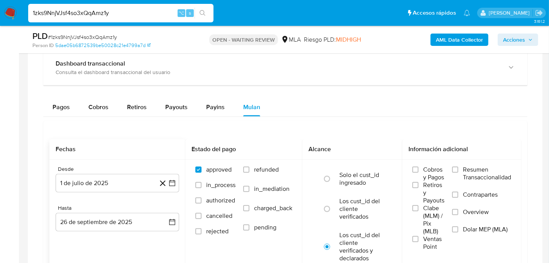
click at [91, 210] on div "Hasta 26 de septiembre de 2025 26-09-2025" at bounding box center [118, 218] width 124 height 27
click at [91, 213] on button "26 de septiembre de 2025" at bounding box center [118, 222] width 124 height 19
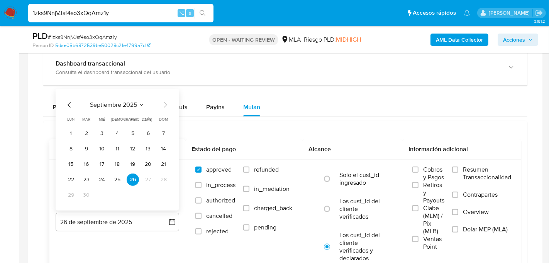
click at [73, 108] on div "septiembre 2025 septiembre 2025 lun lunes mar martes mié miércoles jue jueves v…" at bounding box center [117, 150] width 105 height 101
click at [68, 104] on icon "Mes anterior" at bounding box center [69, 104] width 9 height 9
click at [118, 196] on button "31" at bounding box center [117, 195] width 12 height 12
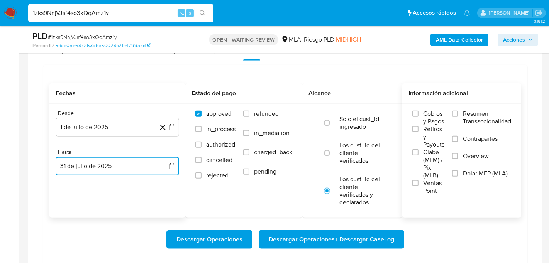
scroll to position [673, 0]
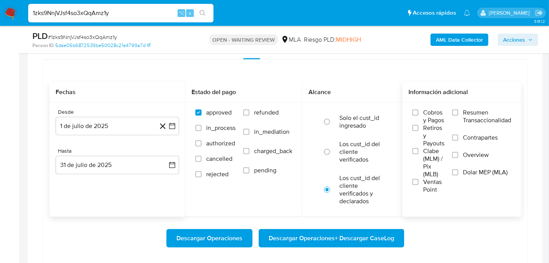
drag, startPoint x: 482, startPoint y: 162, endPoint x: 482, endPoint y: 173, distance: 11.2
click at [482, 173] on div "Resumen Transaccionalidad Contrapartes Overview Dolar MEP (MLA)" at bounding box center [481, 147] width 59 height 77
click at [482, 173] on span "Dolar MEP (MLA)" at bounding box center [485, 173] width 45 height 8
click at [458, 173] on input "Dolar MEP (MLA)" at bounding box center [455, 173] width 6 height 6
click at [347, 240] on span "Descargar Operaciones + Descargar CaseLog" at bounding box center [331, 238] width 125 height 17
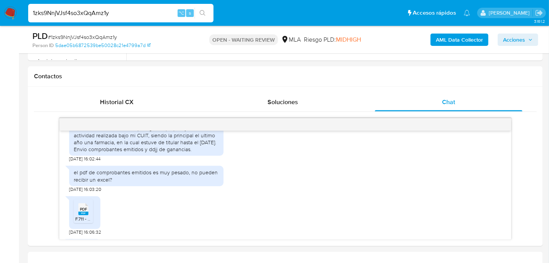
scroll to position [343, 0]
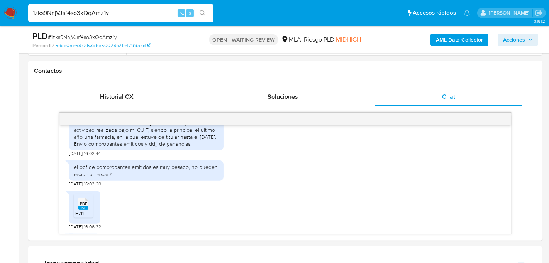
click at [79, 15] on input "1zks9NnjVJsf4so3xQqAmz1y" at bounding box center [120, 13] width 185 height 10
paste input "ZQFtdSQ1yZYlk6n4r0T1VfkX"
type input "ZQFtdSQ1yZYlk6n4r0T1VfkX"
click at [203, 12] on icon "search-icon" at bounding box center [203, 13] width 6 height 6
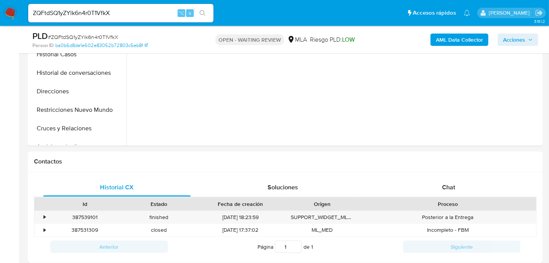
select select "10"
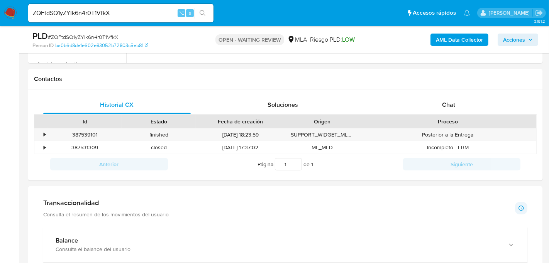
scroll to position [343, 0]
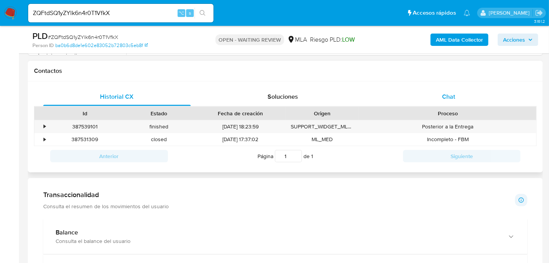
click at [457, 105] on div "Chat" at bounding box center [449, 97] width 148 height 19
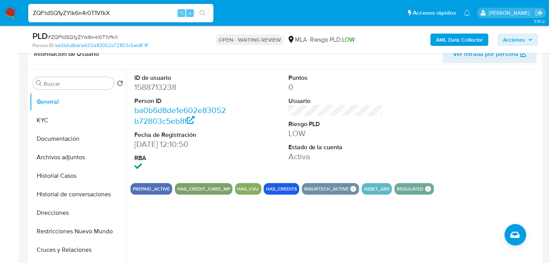
scroll to position [134, 0]
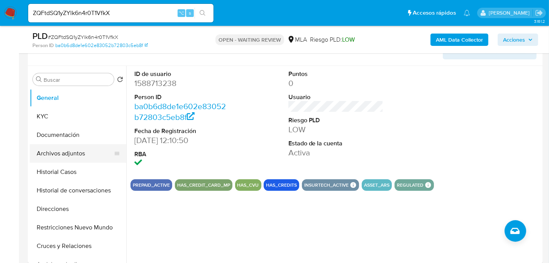
click at [63, 157] on button "Archivos adjuntos" at bounding box center [75, 153] width 90 height 19
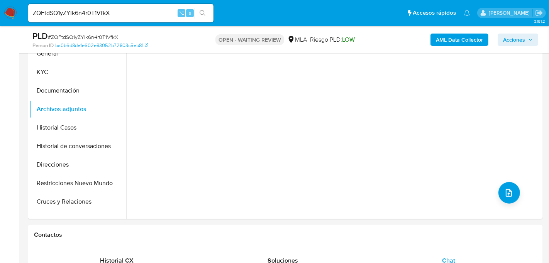
scroll to position [179, 0]
click at [71, 127] on button "Historial Casos" at bounding box center [75, 127] width 90 height 19
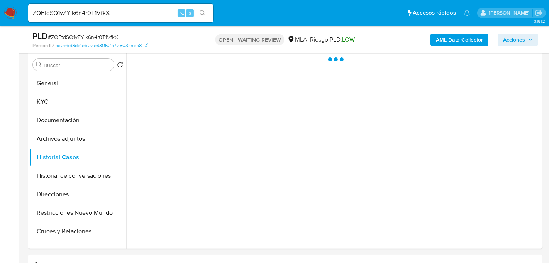
scroll to position [149, 0]
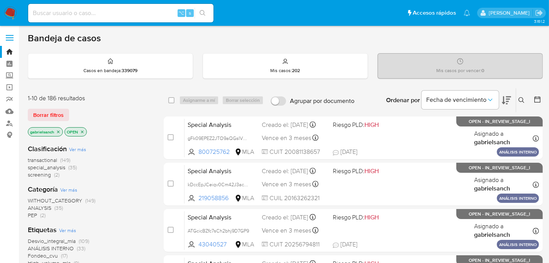
click at [138, 16] on input at bounding box center [120, 13] width 185 height 10
paste input "492458647"
type input "492458647"
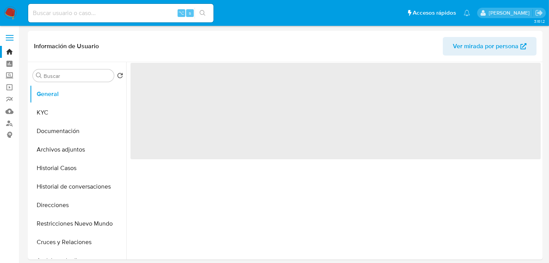
select select "10"
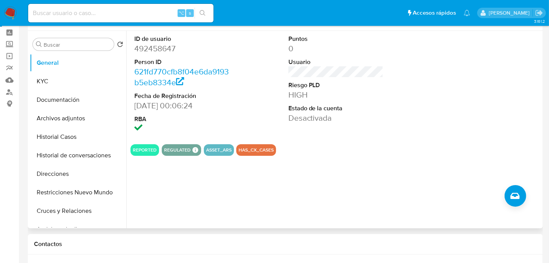
scroll to position [32, 0]
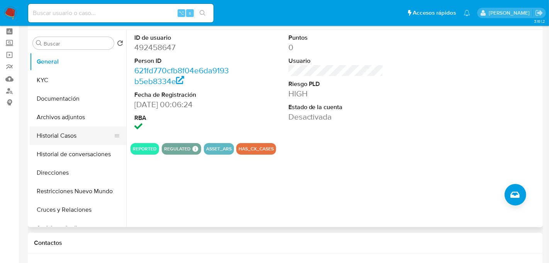
click at [57, 140] on button "Historial Casos" at bounding box center [75, 136] width 90 height 19
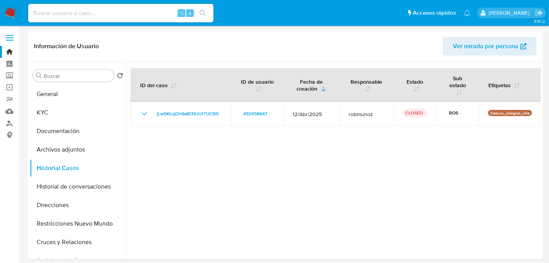
scroll to position [19, 0]
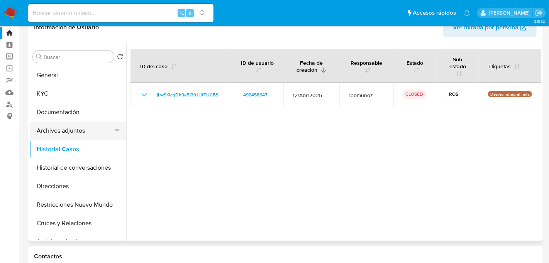
click at [54, 131] on button "Archivos adjuntos" at bounding box center [75, 131] width 90 height 19
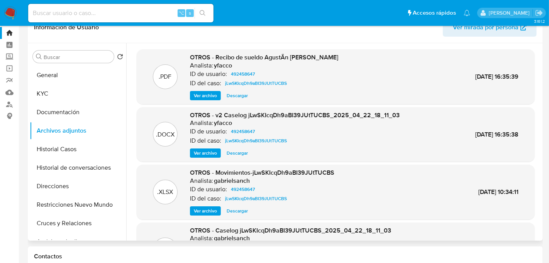
click at [207, 153] on span "Ver archivo" at bounding box center [205, 153] width 23 height 8
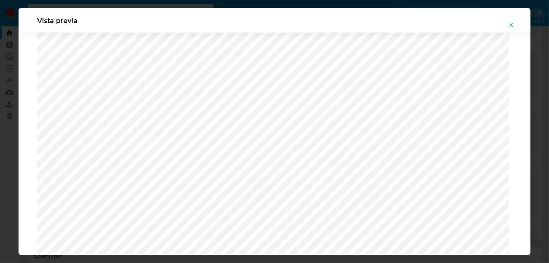
scroll to position [616, 0]
click at [511, 24] on icon "Attachment preview" at bounding box center [511, 25] width 6 height 6
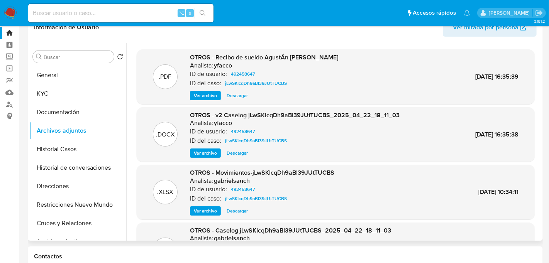
scroll to position [0, 0]
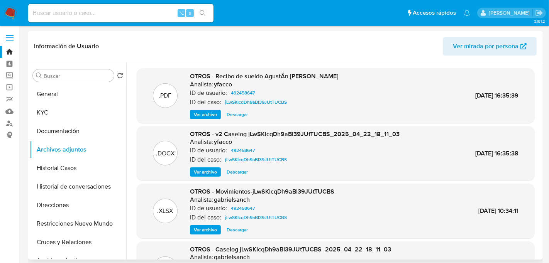
click at [214, 173] on span "Ver archivo" at bounding box center [205, 172] width 23 height 8
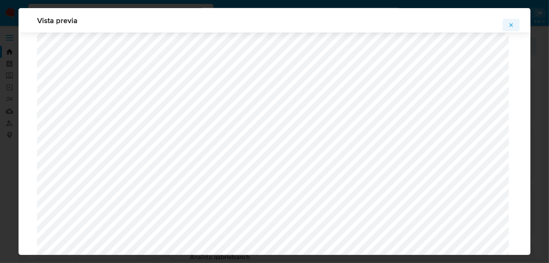
scroll to position [538, 0]
click at [509, 27] on icon "Attachment preview" at bounding box center [511, 25] width 6 height 6
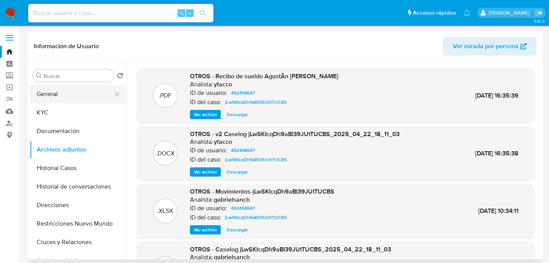
click at [66, 94] on button "General" at bounding box center [75, 94] width 90 height 19
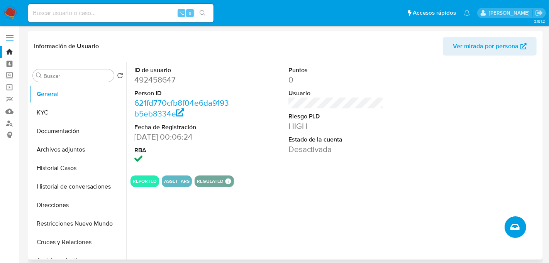
click at [515, 230] on icon "Crear caso manual" at bounding box center [514, 227] width 9 height 6
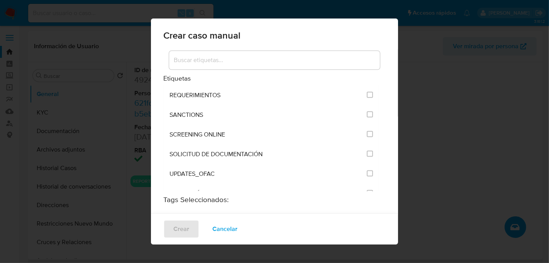
scroll to position [995, 0]
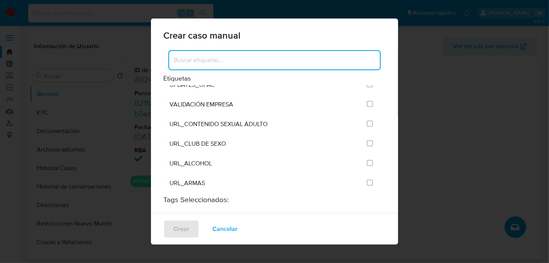
click at [216, 57] on input at bounding box center [274, 60] width 211 height 10
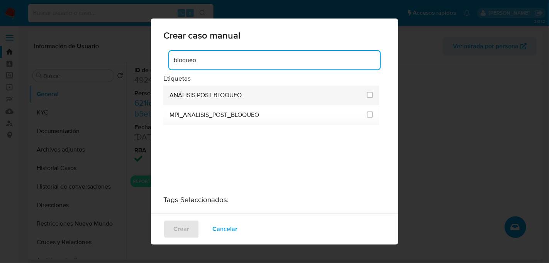
type input "bloqueo"
click at [370, 95] on li "ANÁLISIS POST BLOQUEO" at bounding box center [271, 96] width 216 height 20
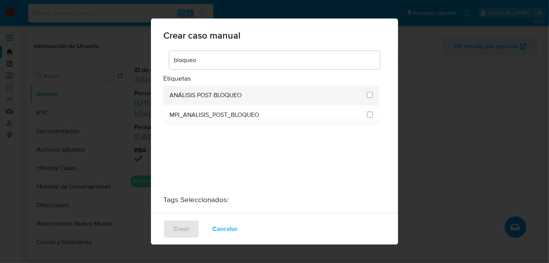
click at [370, 96] on li "ANÁLISIS POST BLOQUEO" at bounding box center [271, 96] width 216 height 20
click at [370, 96] on input "3249" at bounding box center [370, 95] width 6 height 6
checkbox input "true"
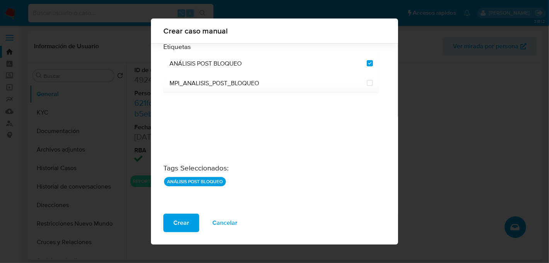
scroll to position [31, 0]
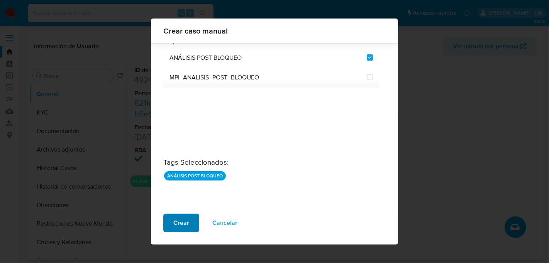
click at [192, 224] on button "Crear" at bounding box center [181, 223] width 36 height 19
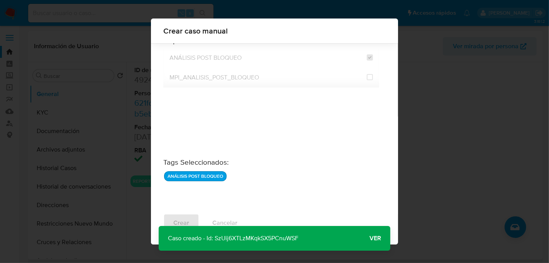
click at [259, 240] on p "Caso creado - Id: SzUij6XTLzMKqkSX5PCnuWSF" at bounding box center [233, 238] width 149 height 25
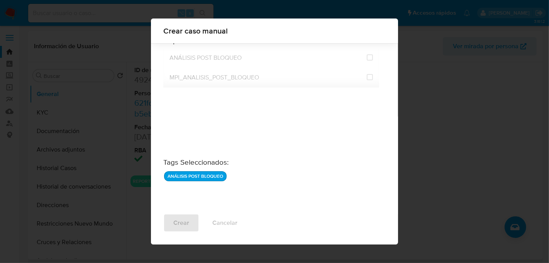
checkbox input "false"
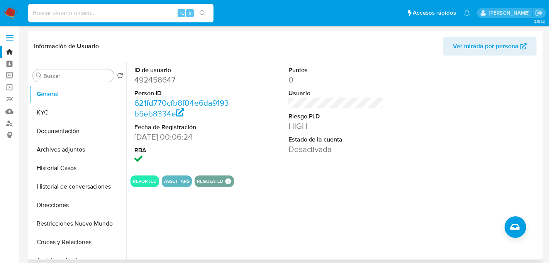
click at [97, 16] on input at bounding box center [120, 13] width 185 height 10
paste input "337719869"
type input "337719869"
click at [201, 14] on icon "search-icon" at bounding box center [203, 13] width 6 height 6
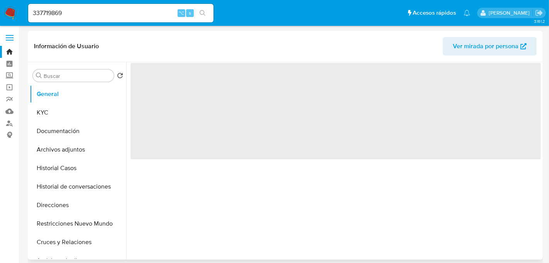
select select "10"
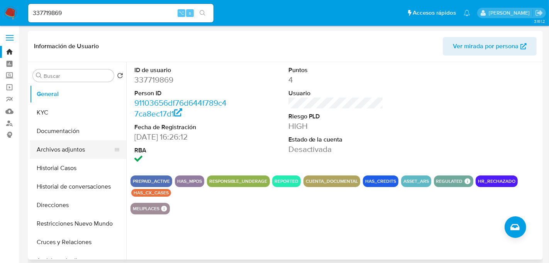
click at [62, 149] on button "Archivos adjuntos" at bounding box center [75, 150] width 90 height 19
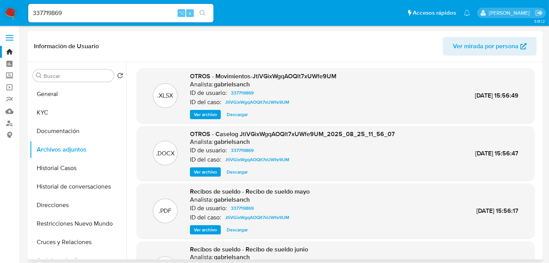
click at [208, 173] on span "Ver archivo" at bounding box center [205, 172] width 23 height 8
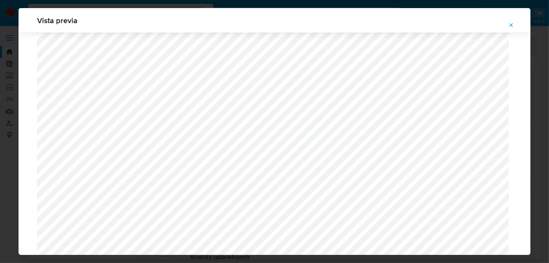
scroll to position [812, 0]
click at [512, 25] on icon "Attachment preview" at bounding box center [511, 25] width 6 height 6
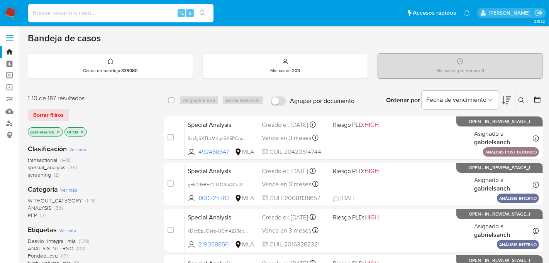
click at [132, 14] on input at bounding box center [120, 13] width 185 height 10
paste input "SzUij6XTLzMKqkSX5PCnuWSF"
type input "SzUij6XTLzMKqkSX5PCnuWSF"
click at [203, 14] on icon "search-icon" at bounding box center [203, 13] width 6 height 6
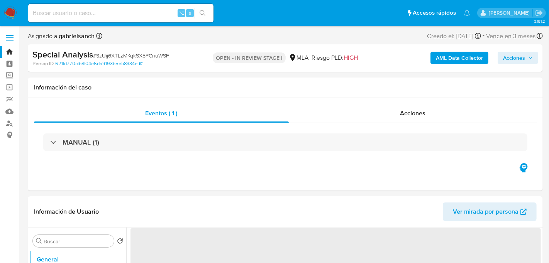
select select "10"
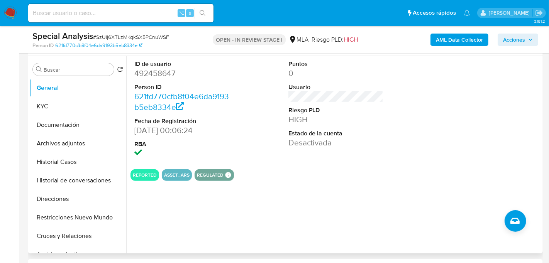
scroll to position [148, 0]
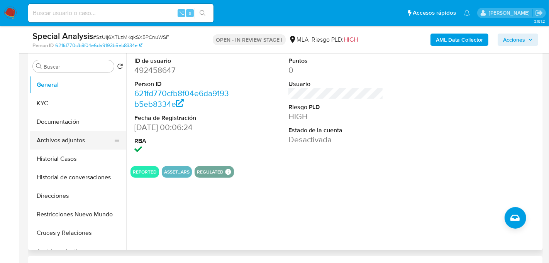
click at [70, 140] on button "Archivos adjuntos" at bounding box center [75, 140] width 90 height 19
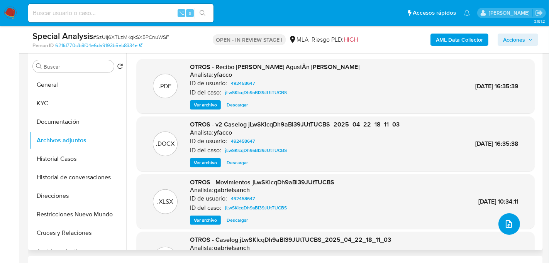
click at [513, 223] on button "upload-file" at bounding box center [510, 225] width 22 height 22
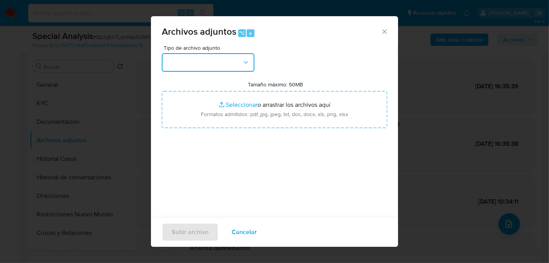
click at [228, 64] on button "button" at bounding box center [208, 62] width 93 height 19
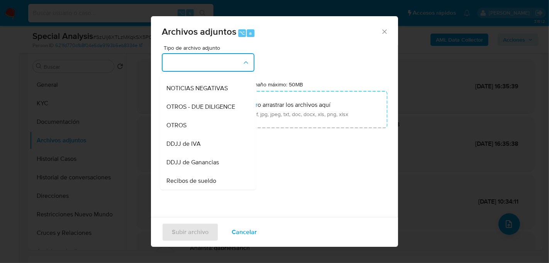
scroll to position [107, 0]
click at [206, 172] on div "Recibos de sueldo" at bounding box center [205, 179] width 79 height 19
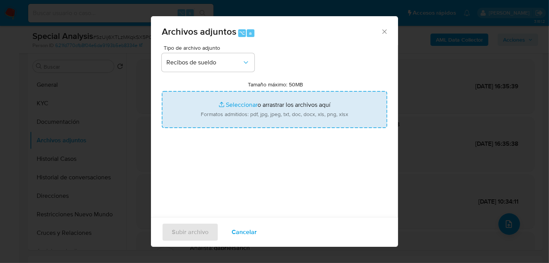
click at [230, 120] on input "Tamaño máximo: 50MB Seleccionar archivos" at bounding box center [275, 109] width 226 height 37
type input "C:\fakepath\Recibos [PERSON_NAME] post bloqueo.pdf"
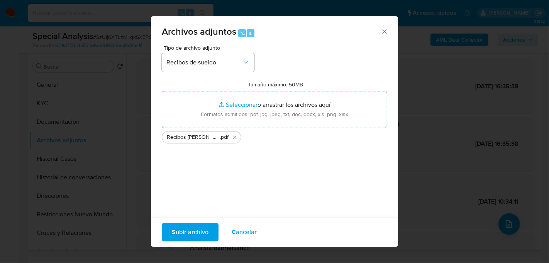
click at [181, 234] on span "Subir archivo" at bounding box center [190, 232] width 37 height 17
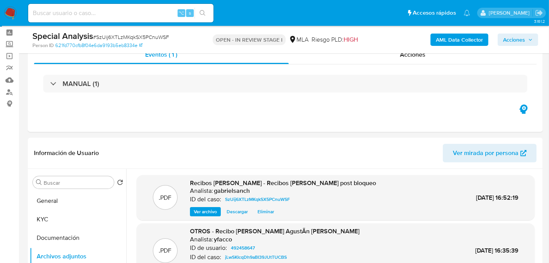
scroll to position [0, 0]
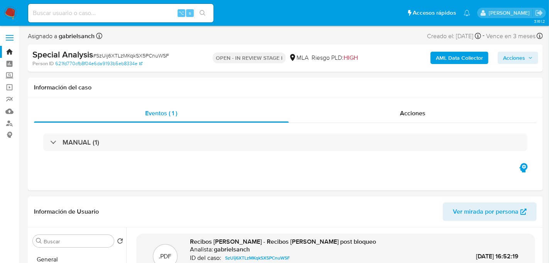
click at [512, 61] on span "Acciones" at bounding box center [514, 58] width 22 height 12
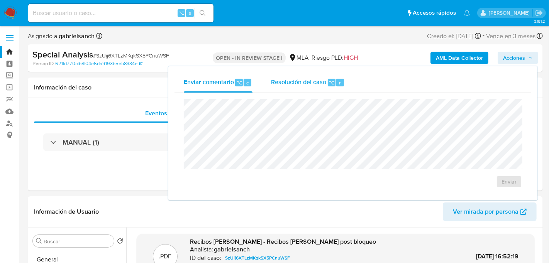
click at [322, 88] on div "Resolución del caso ⌥ r" at bounding box center [308, 83] width 74 height 20
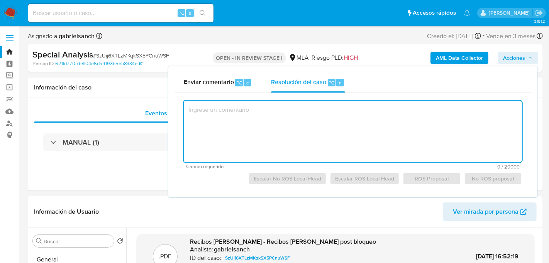
click at [321, 128] on textarea at bounding box center [353, 132] width 338 height 62
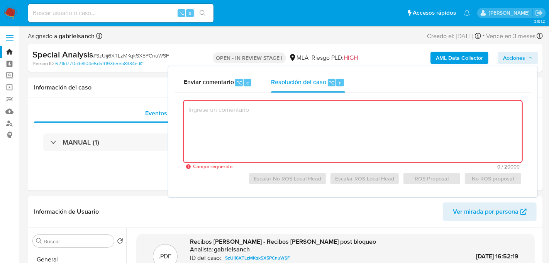
paste textarea "El cliente XXX - CUIT XXX se encuentra registrado como Monotributista categoría…"
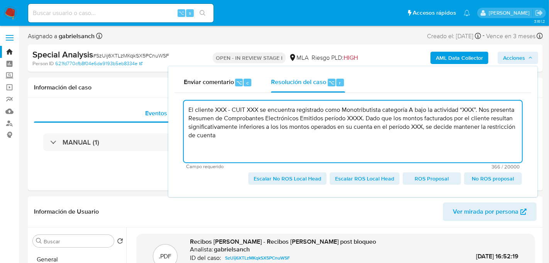
drag, startPoint x: 215, startPoint y: 111, endPoint x: 261, endPoint y: 111, distance: 45.6
click at [261, 111] on textarea "El cliente XXX - CUIT XXX se encuentra registrado como Monotributista categoría…" at bounding box center [353, 132] width 338 height 62
click at [325, 110] on textarea "El cliente se encuentra registrado como Monotributista categoría A bajo la acti…" at bounding box center [353, 132] width 338 height 62
drag, startPoint x: 326, startPoint y: 111, endPoint x: 293, endPoint y: 118, distance: 33.2
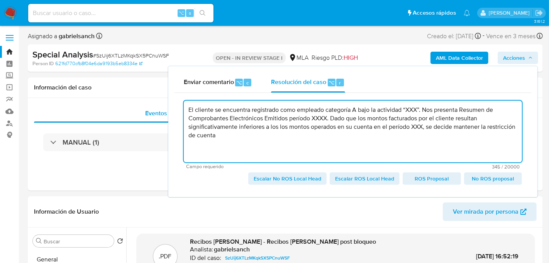
click at [293, 118] on textarea "El cliente se encuentra registrado como empleado categoría A bajo la actividad …" at bounding box center [353, 132] width 338 height 62
click at [251, 121] on textarea "El cliente se encuentra registrado como empleado categoría A bajo la actividad …" at bounding box center [353, 132] width 338 height 62
click at [215, 112] on textarea "El cliente se encuentra registrado como empleado categoría A bajo la actividad …" at bounding box center [353, 132] width 338 height 62
drag, startPoint x: 224, startPoint y: 111, endPoint x: 460, endPoint y: 108, distance: 236.3
click at [460, 108] on textarea "El cliente se encuentra registrado como empleado categoría A bajo la actividad …" at bounding box center [353, 132] width 338 height 62
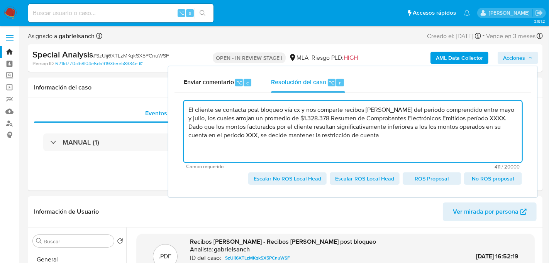
drag, startPoint x: 312, startPoint y: 119, endPoint x: 488, endPoint y: 119, distance: 175.7
click at [488, 119] on textarea "El cliente se contacta post bloqueo vía cx y nos comparte recibos [PERSON_NAME]…" at bounding box center [353, 132] width 338 height 62
click at [234, 129] on textarea "El cliente se contacta post bloqueo vía cx y nos comparte recibos [PERSON_NAME]…" at bounding box center [353, 132] width 338 height 62
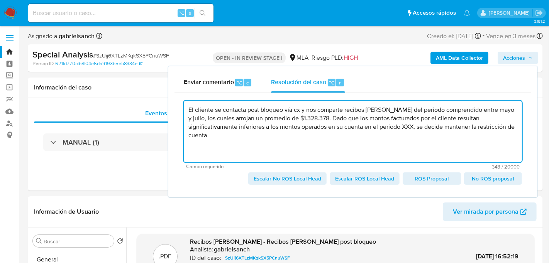
drag, startPoint x: 332, startPoint y: 119, endPoint x: 227, endPoint y: 130, distance: 104.8
click at [227, 130] on textarea "El cliente se contacta post bloqueo vía cx y nos comparte recibos de sueldo del…" at bounding box center [353, 132] width 338 height 62
drag, startPoint x: 271, startPoint y: 129, endPoint x: 324, endPoint y: 129, distance: 52.5
click at [324, 129] on textarea "El cliente se contacta post bloqueo vía cx y nos comparte recibos de sueldo del…" at bounding box center [353, 132] width 338 height 62
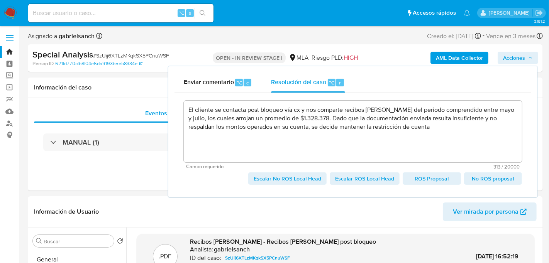
click at [303, 180] on span "Escalar No ROS Local Head" at bounding box center [288, 178] width 68 height 11
type textarea "El cliente se contacta post bloqueo vía cx y nos comparte recibos de sueldo del…"
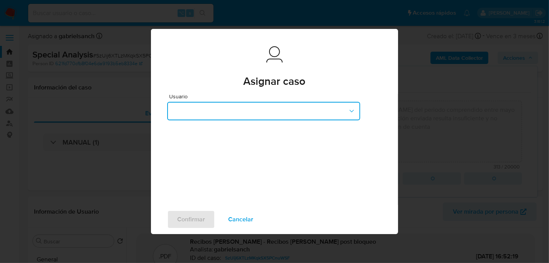
click at [229, 109] on button "button" at bounding box center [263, 111] width 193 height 19
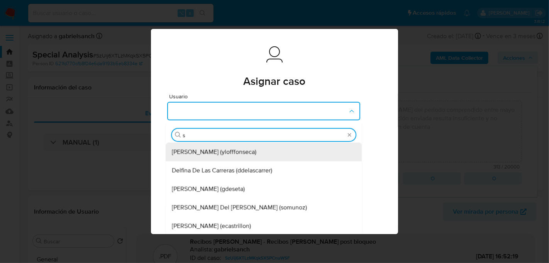
type input "sa"
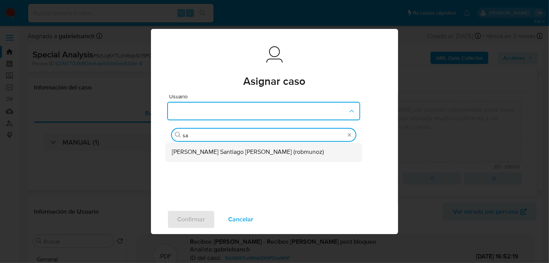
click at [209, 155] on span "Roberto Santiago Munoz (robmunoz)" at bounding box center [248, 152] width 152 height 8
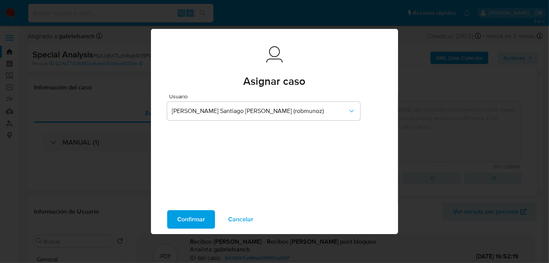
click at [188, 222] on span "Confirmar" at bounding box center [191, 219] width 28 height 17
type textarea "El cliente se contacta post bloqueo vía cx y nos comparte recibos de sueldo del…"
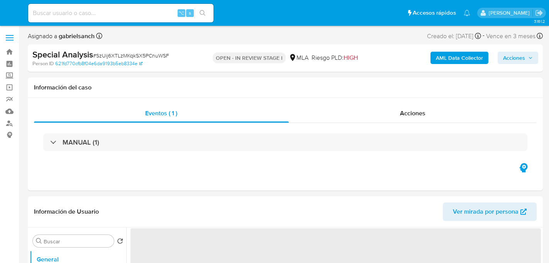
select select "10"
